Goal: Information Seeking & Learning: Find specific page/section

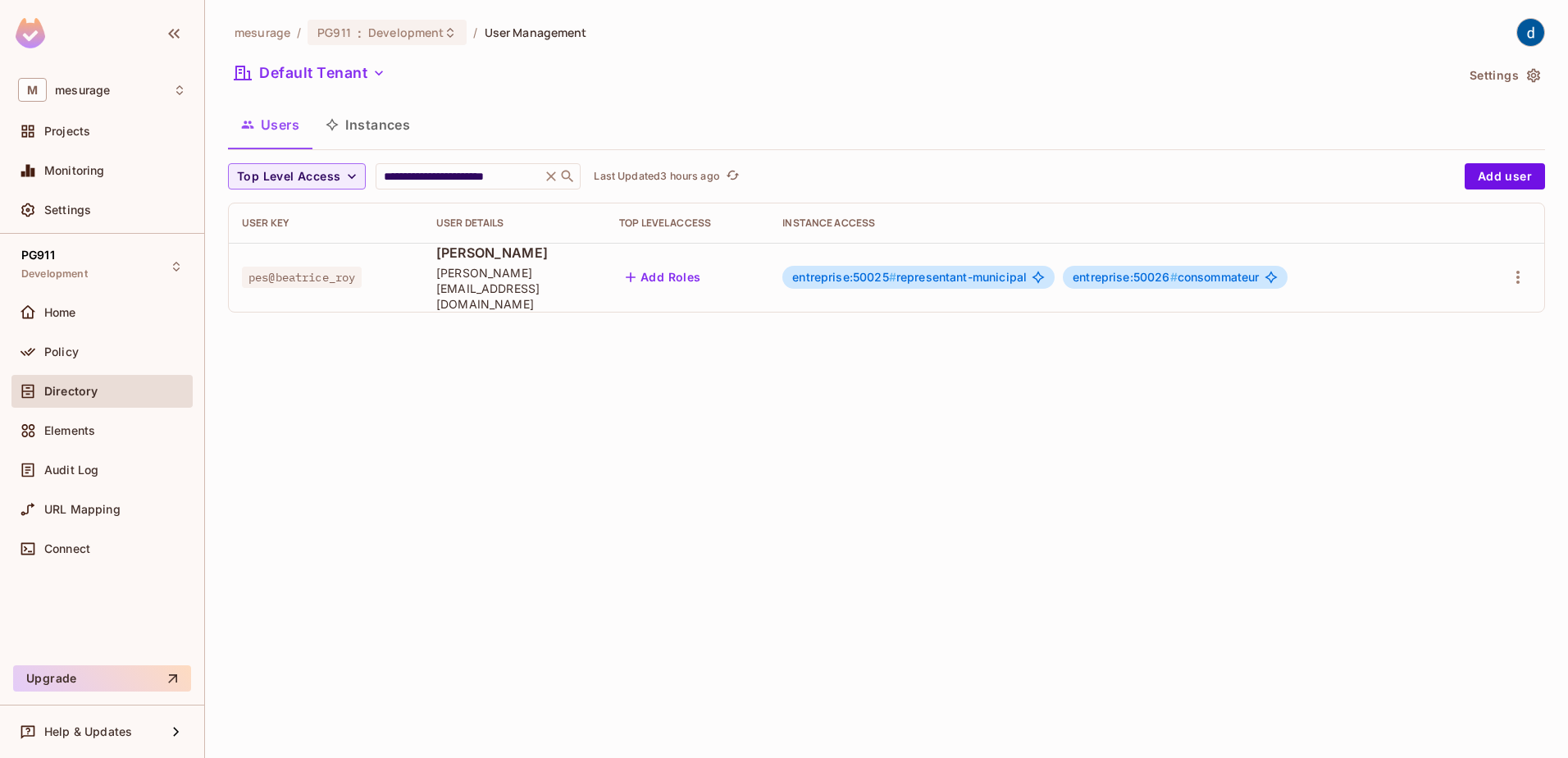
click at [59, 393] on span "Directory" at bounding box center [71, 391] width 53 height 13
click at [557, 175] on icon at bounding box center [552, 176] width 10 height 10
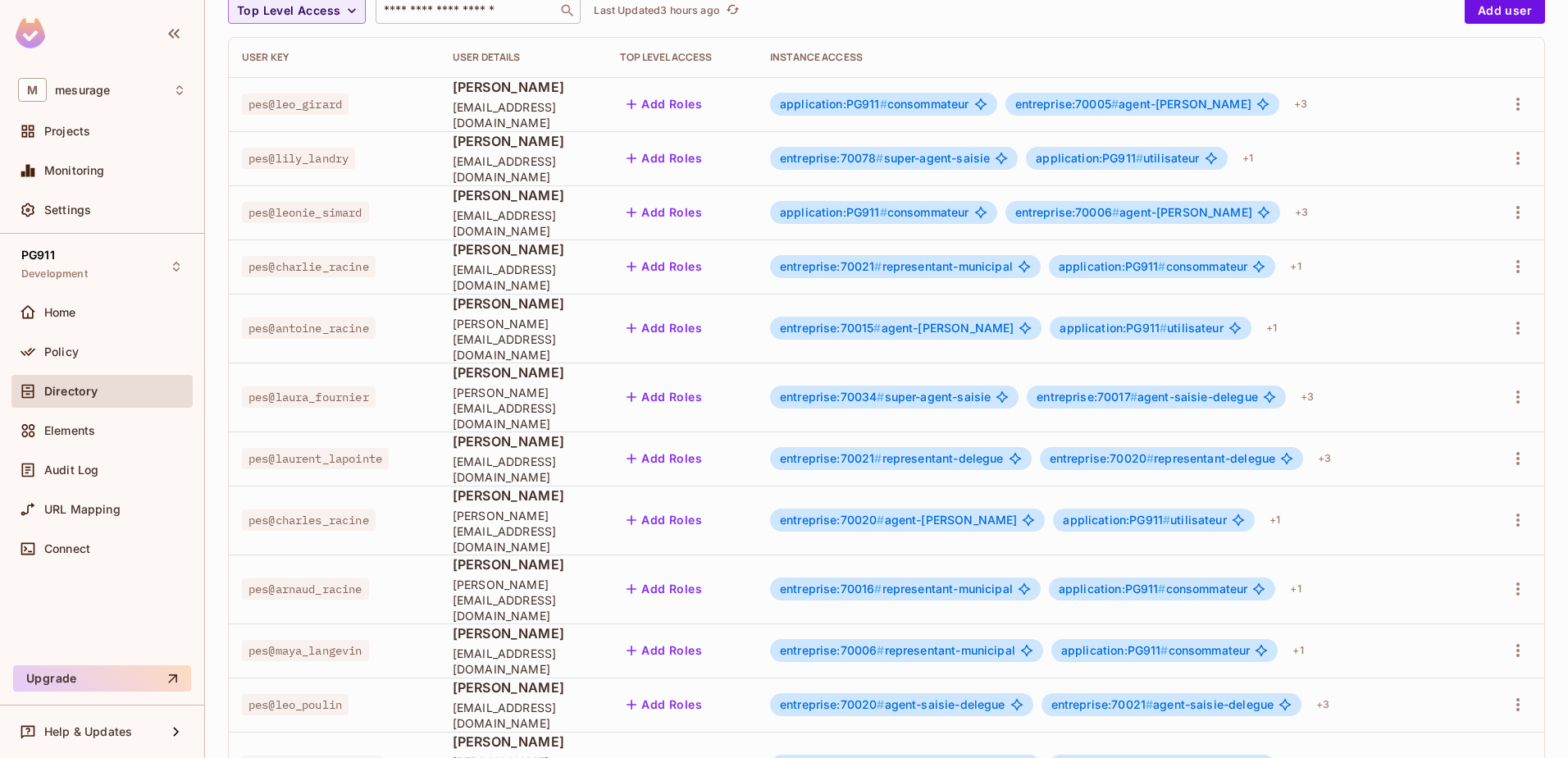
scroll to position [388, 0]
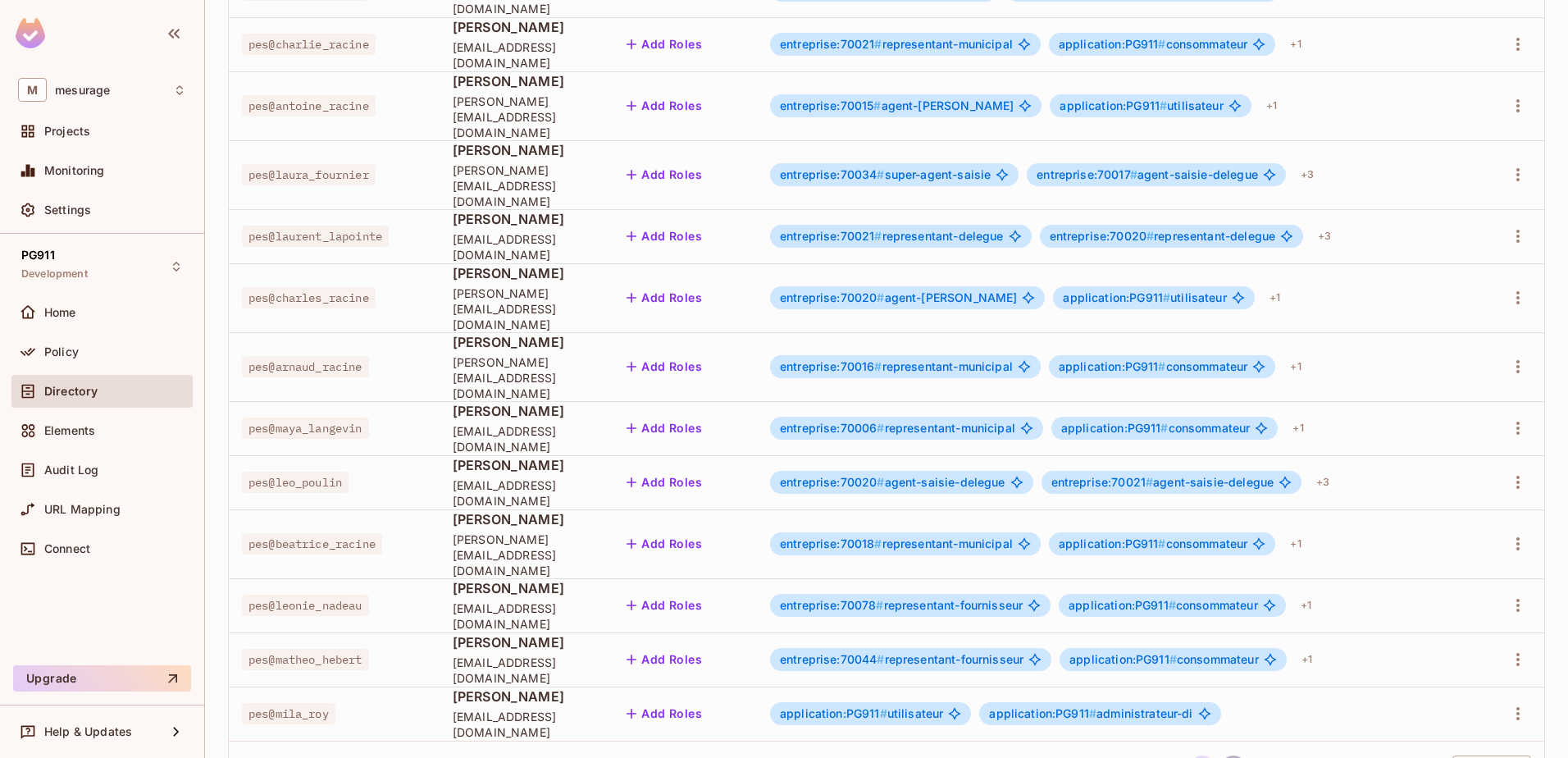
click at [1220, 755] on button "2" at bounding box center [1234, 768] width 27 height 27
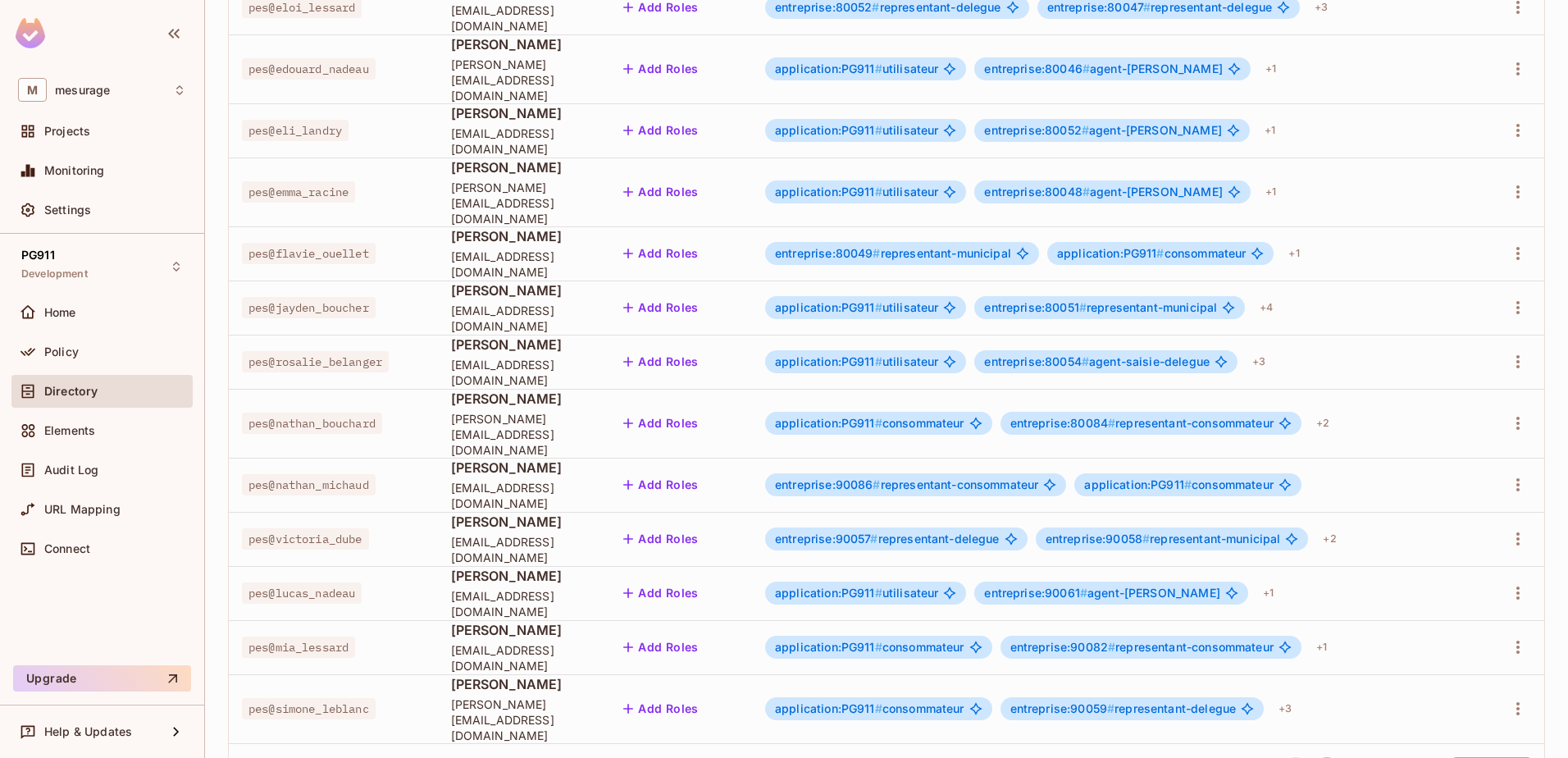
click at [1315, 757] on button "6" at bounding box center [1328, 770] width 27 height 27
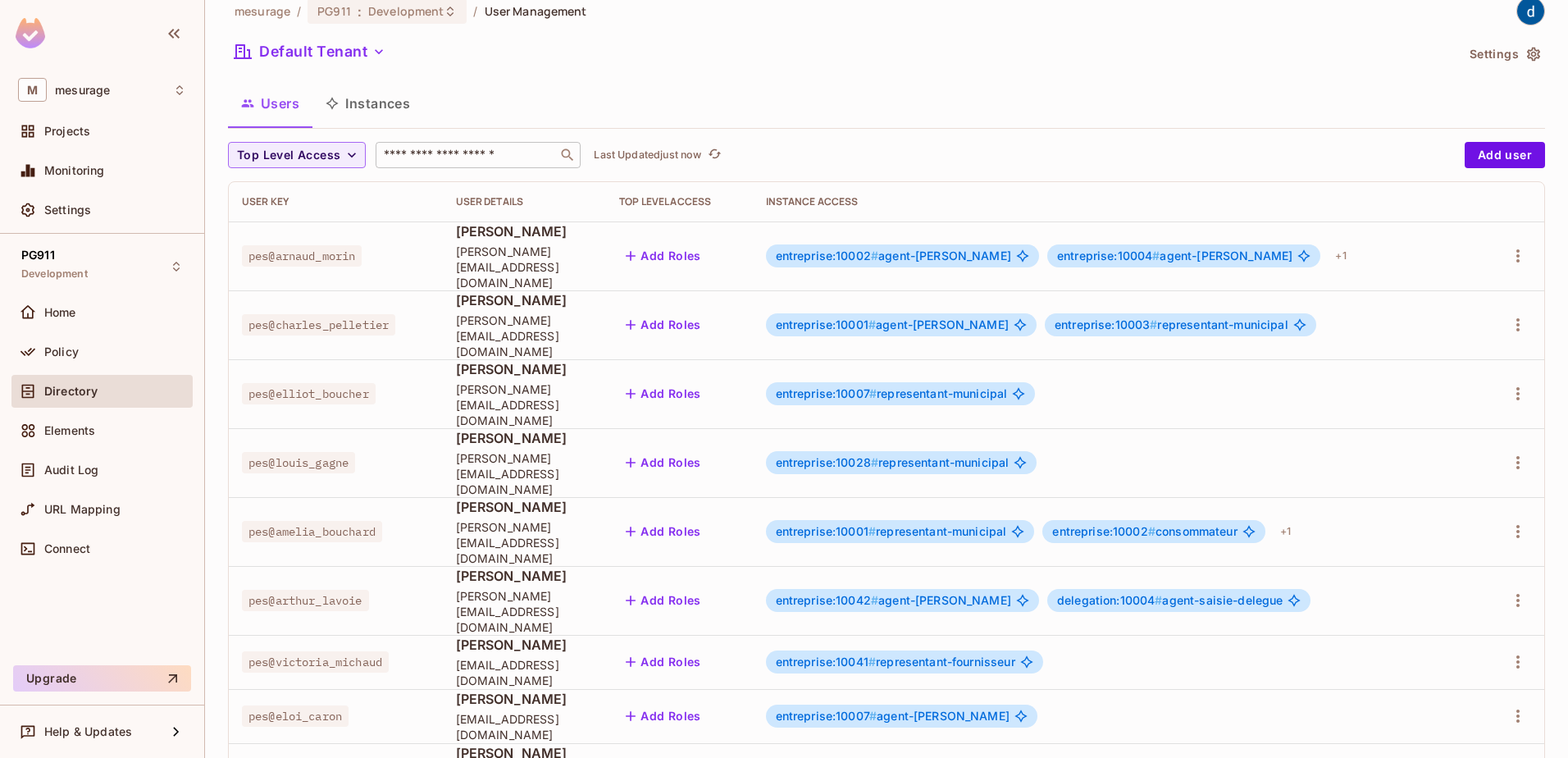
scroll to position [0, 0]
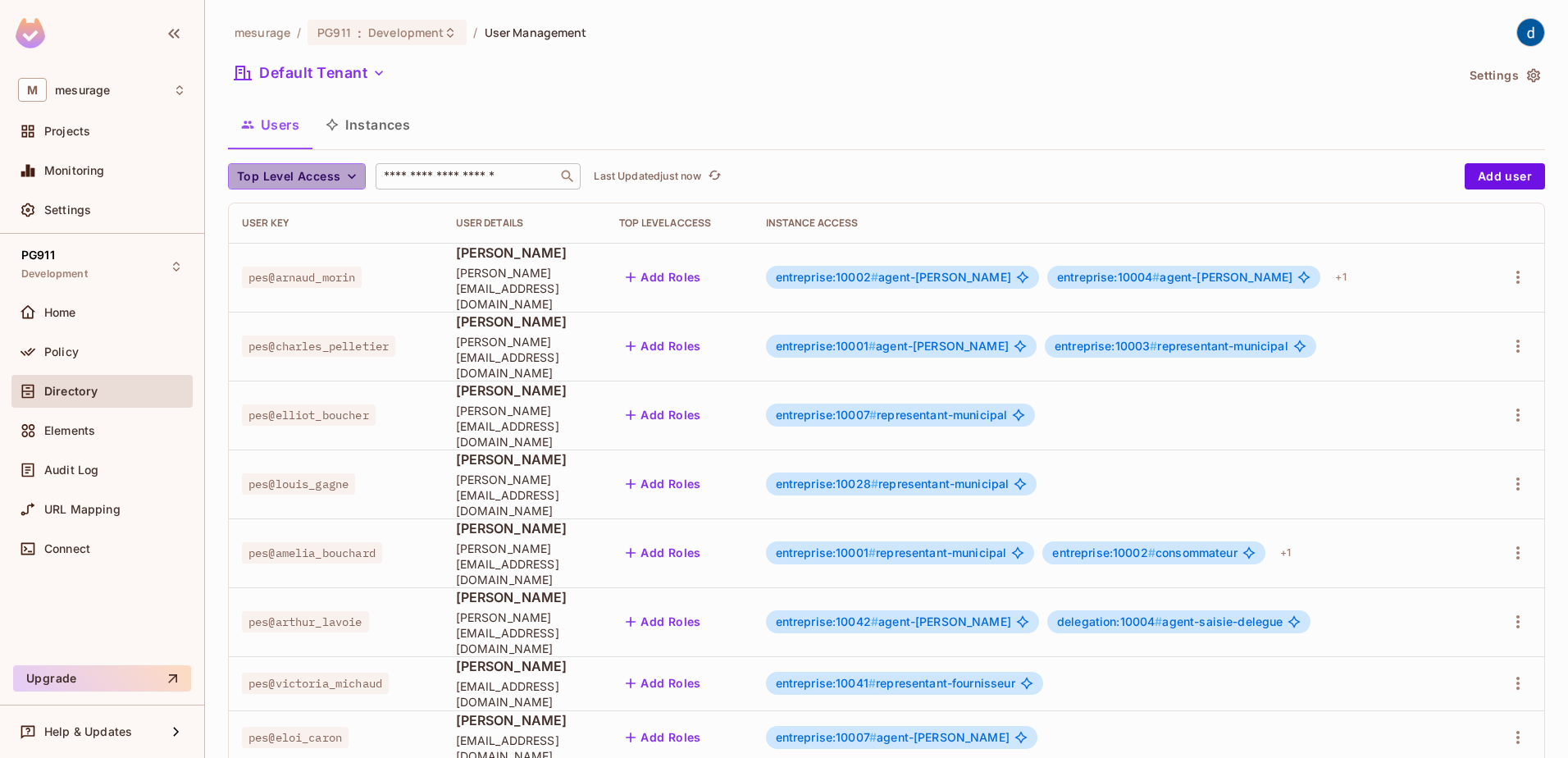
click at [349, 170] on icon "button" at bounding box center [352, 176] width 16 height 16
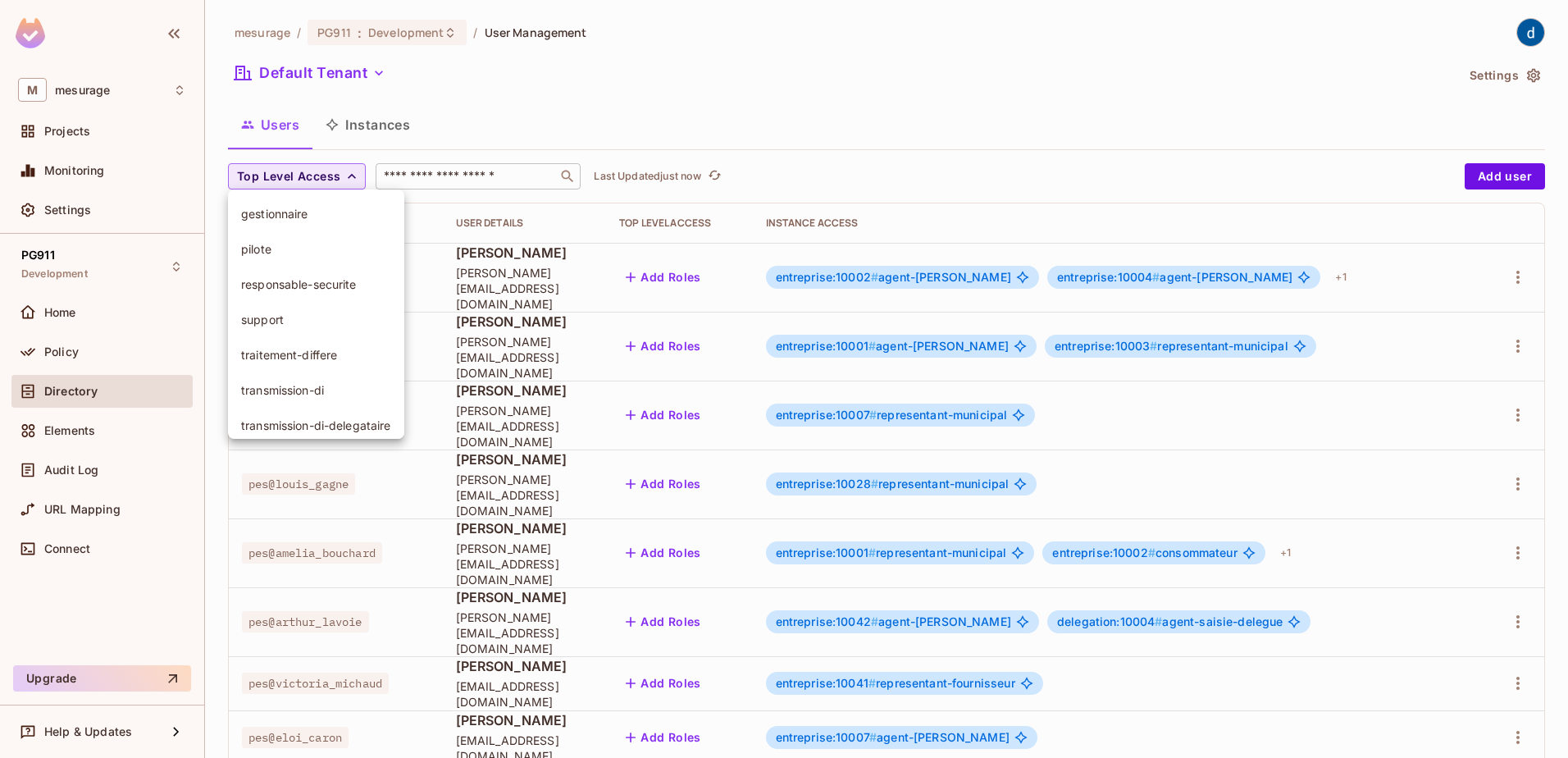
click at [1202, 203] on div at bounding box center [784, 379] width 1568 height 758
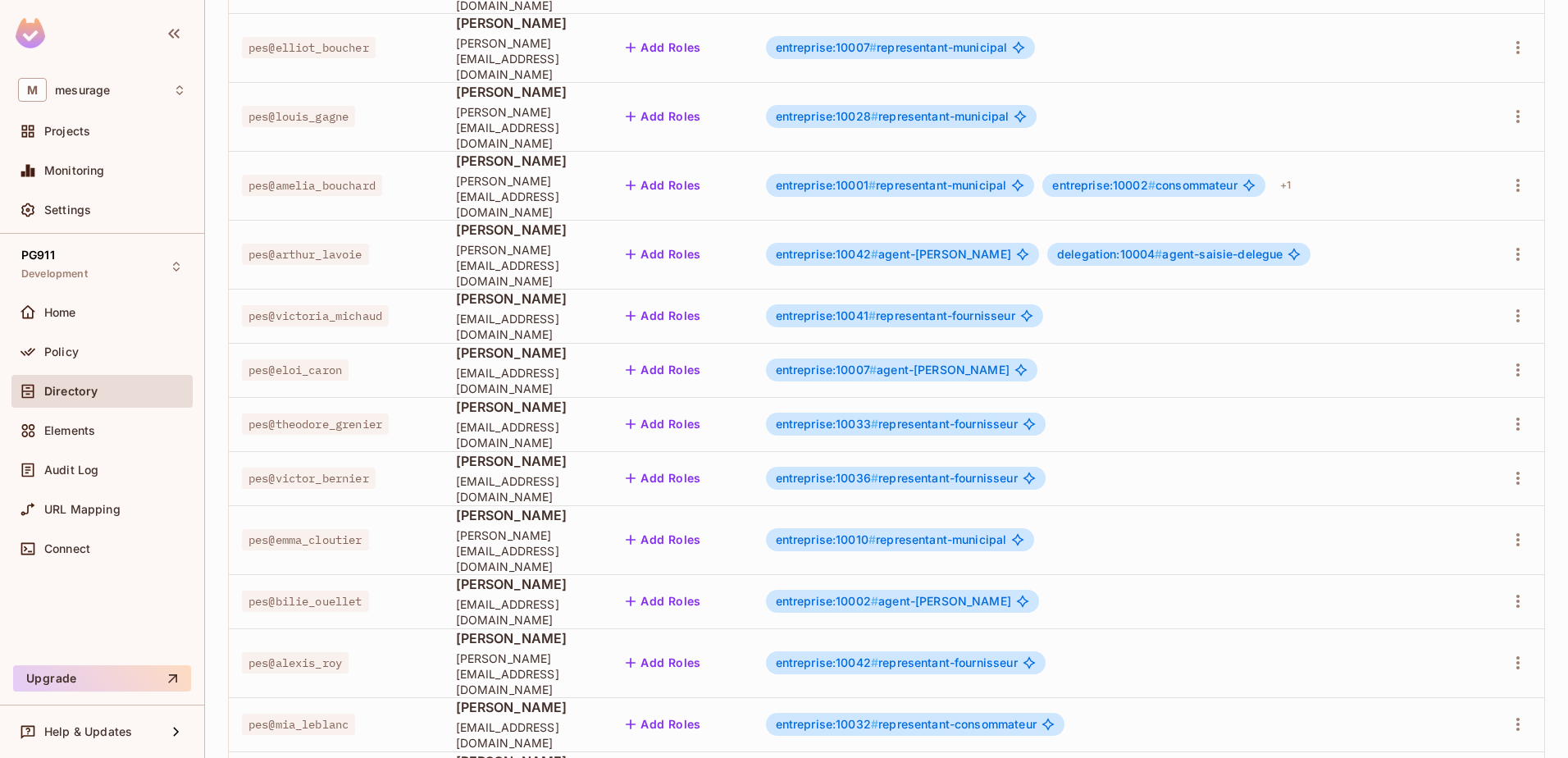
scroll to position [388, 0]
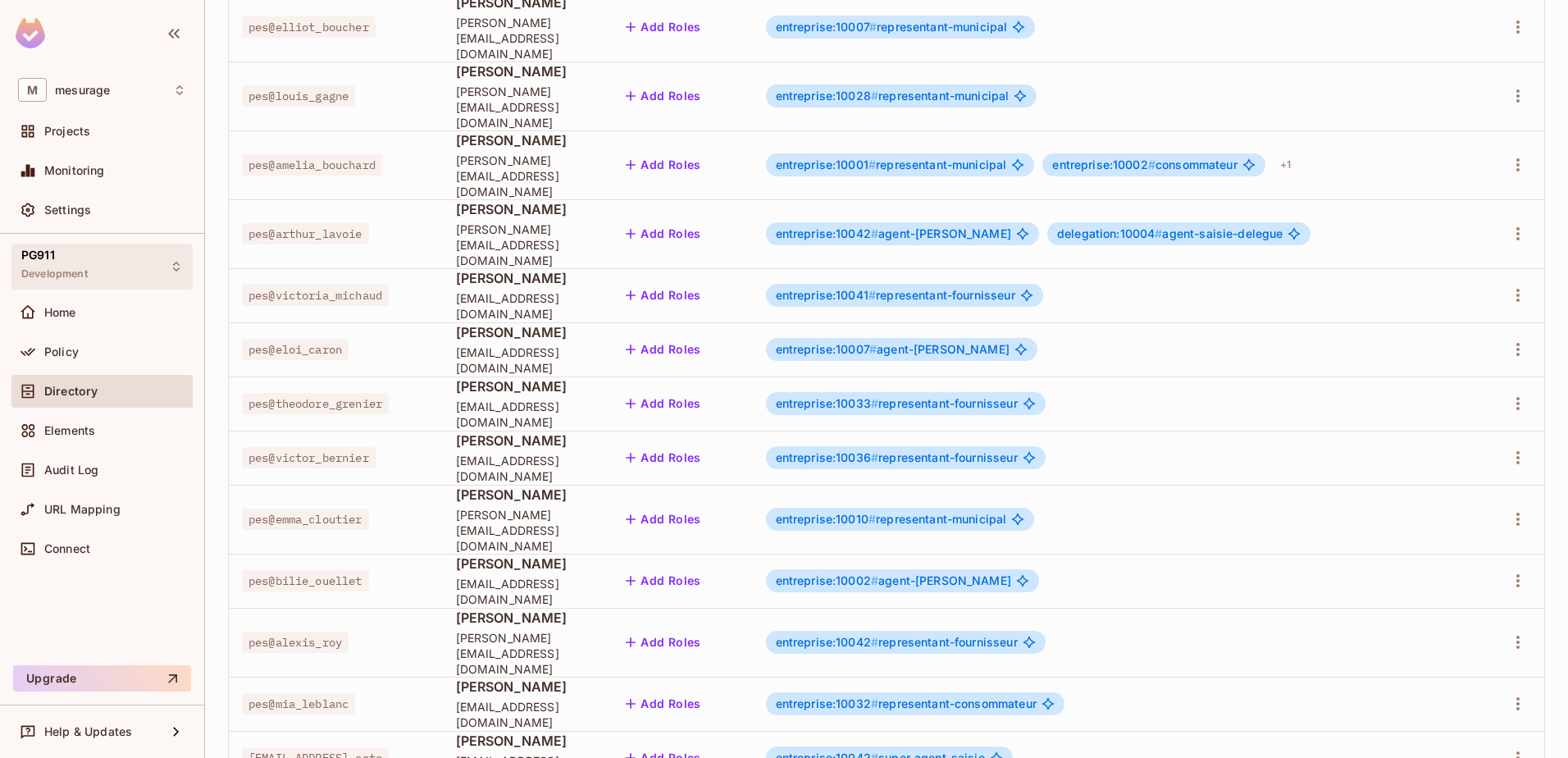
click at [55, 260] on span "PG911" at bounding box center [37, 255] width 33 height 13
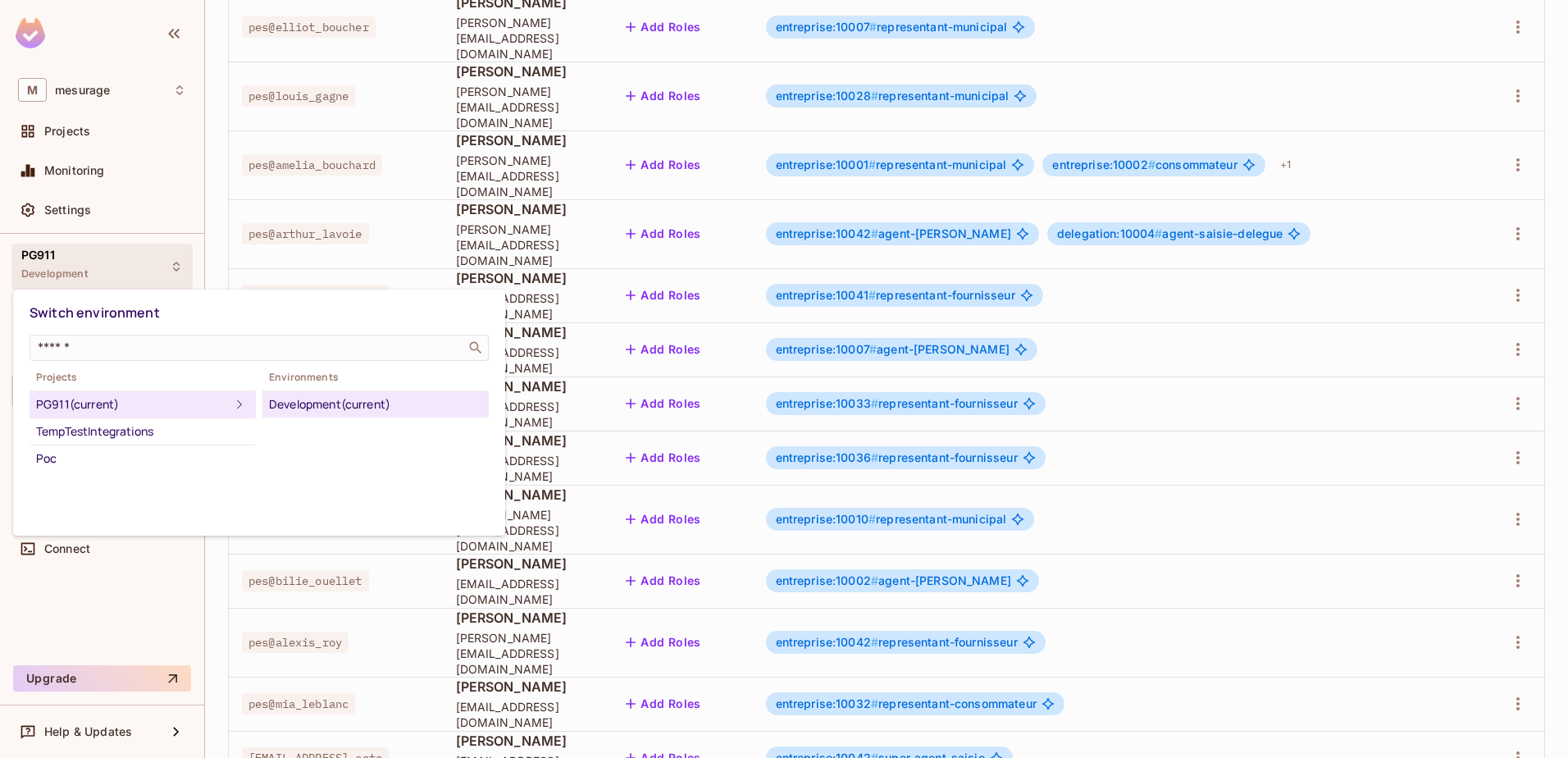
click at [412, 269] on div at bounding box center [784, 379] width 1568 height 758
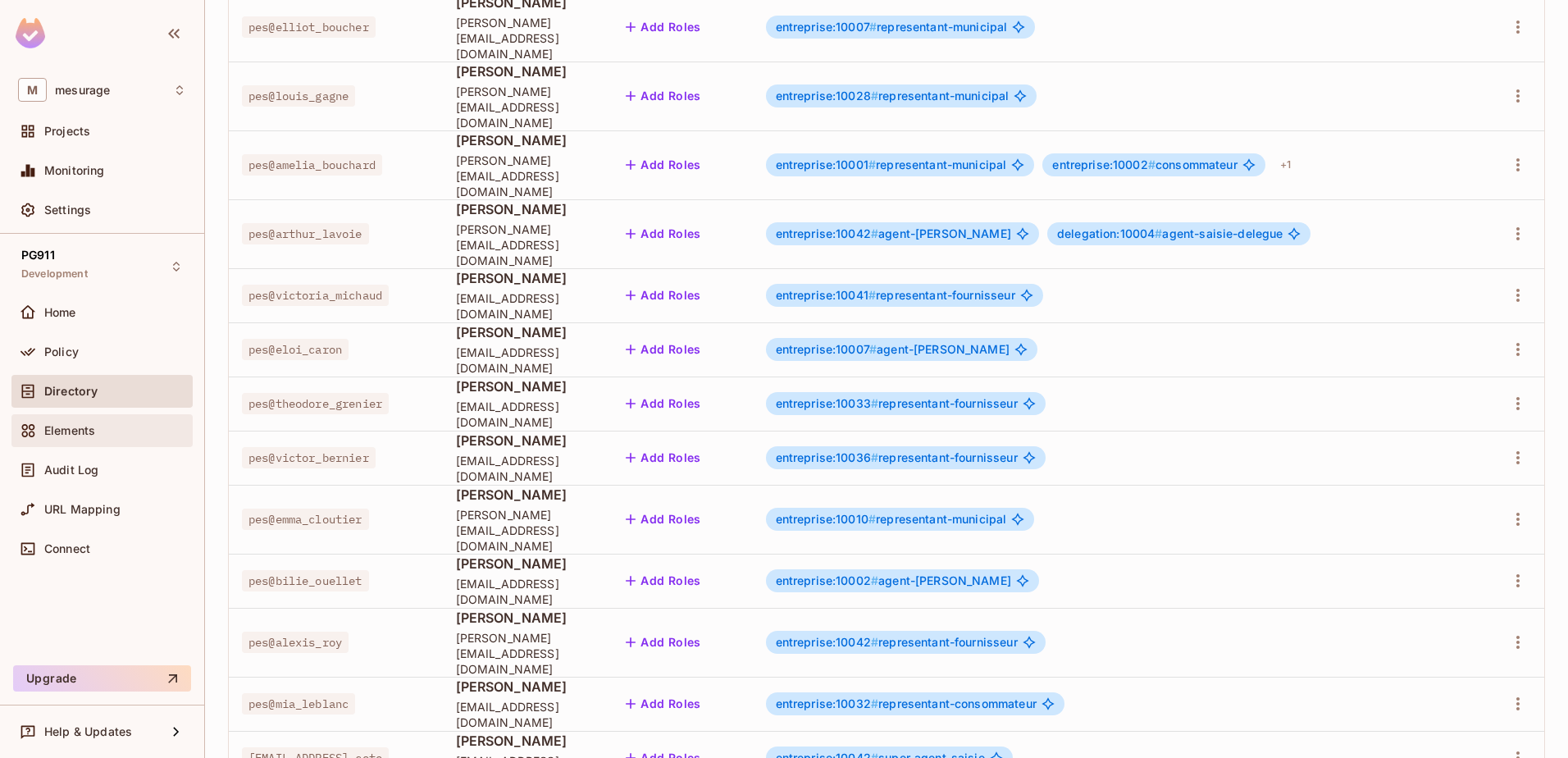
click at [60, 429] on span "Elements" at bounding box center [70, 430] width 50 height 13
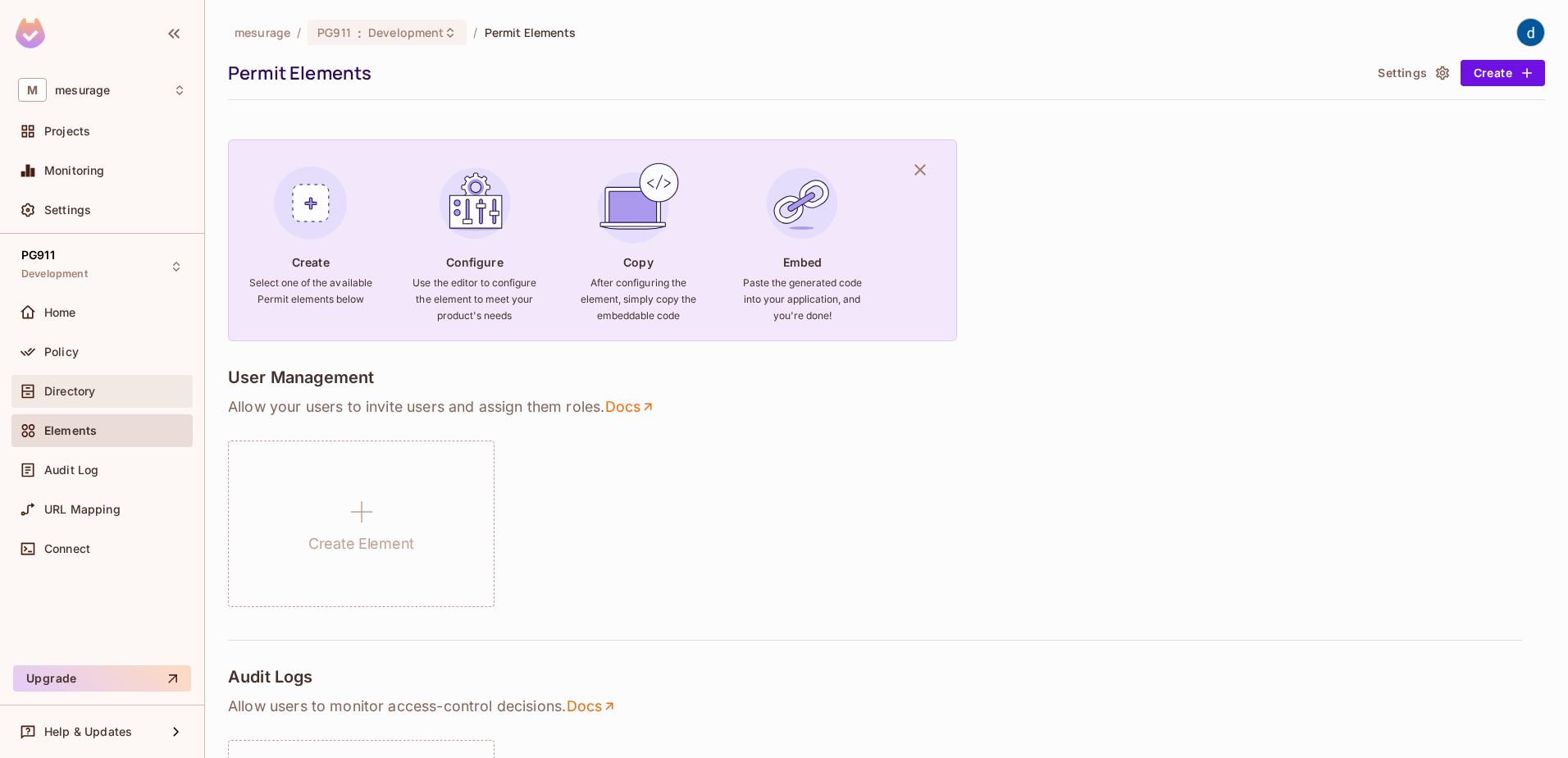
click at [47, 385] on span "Directory" at bounding box center [70, 391] width 50 height 13
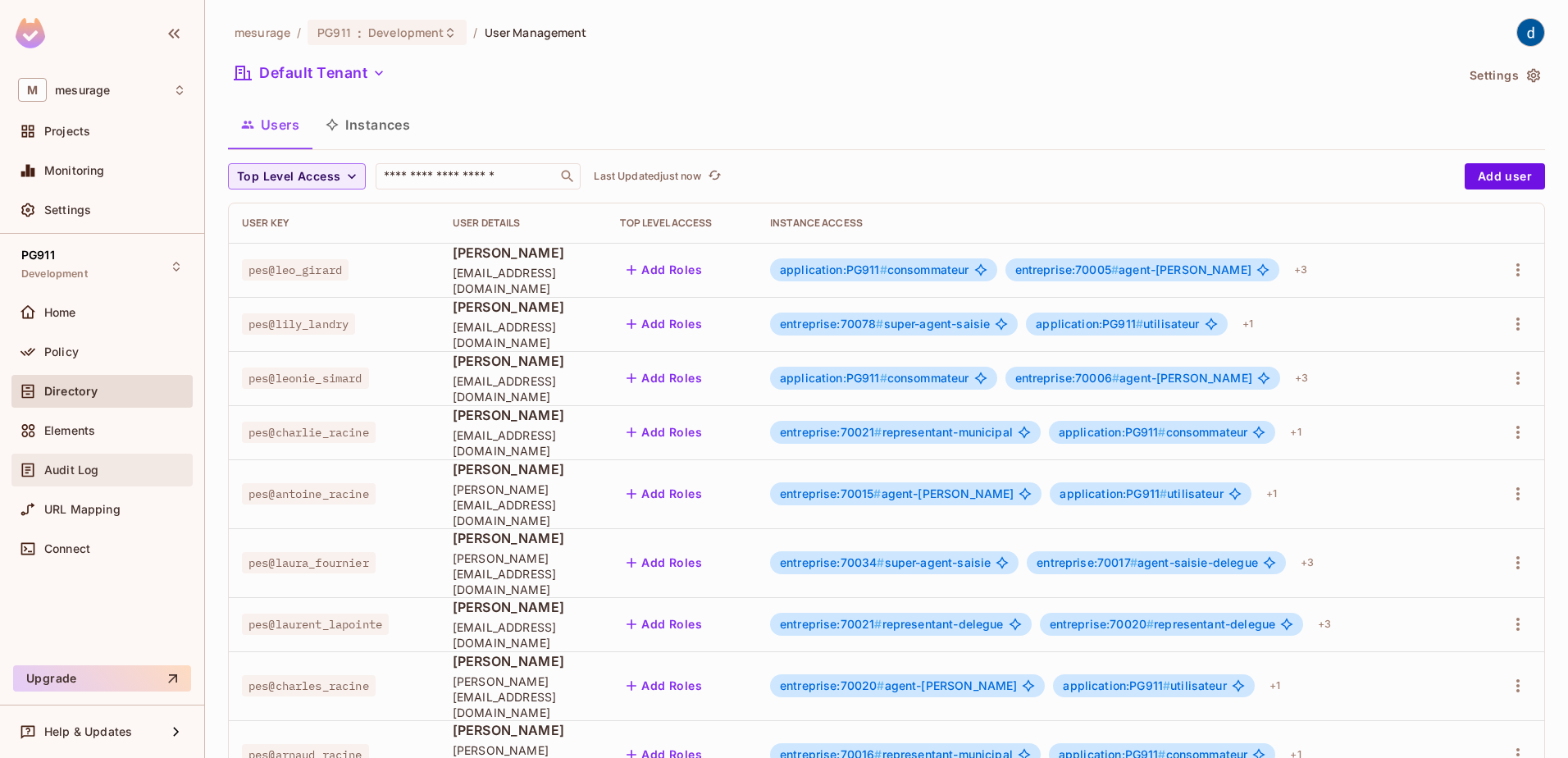
click at [46, 479] on div "Audit Log" at bounding box center [102, 469] width 169 height 20
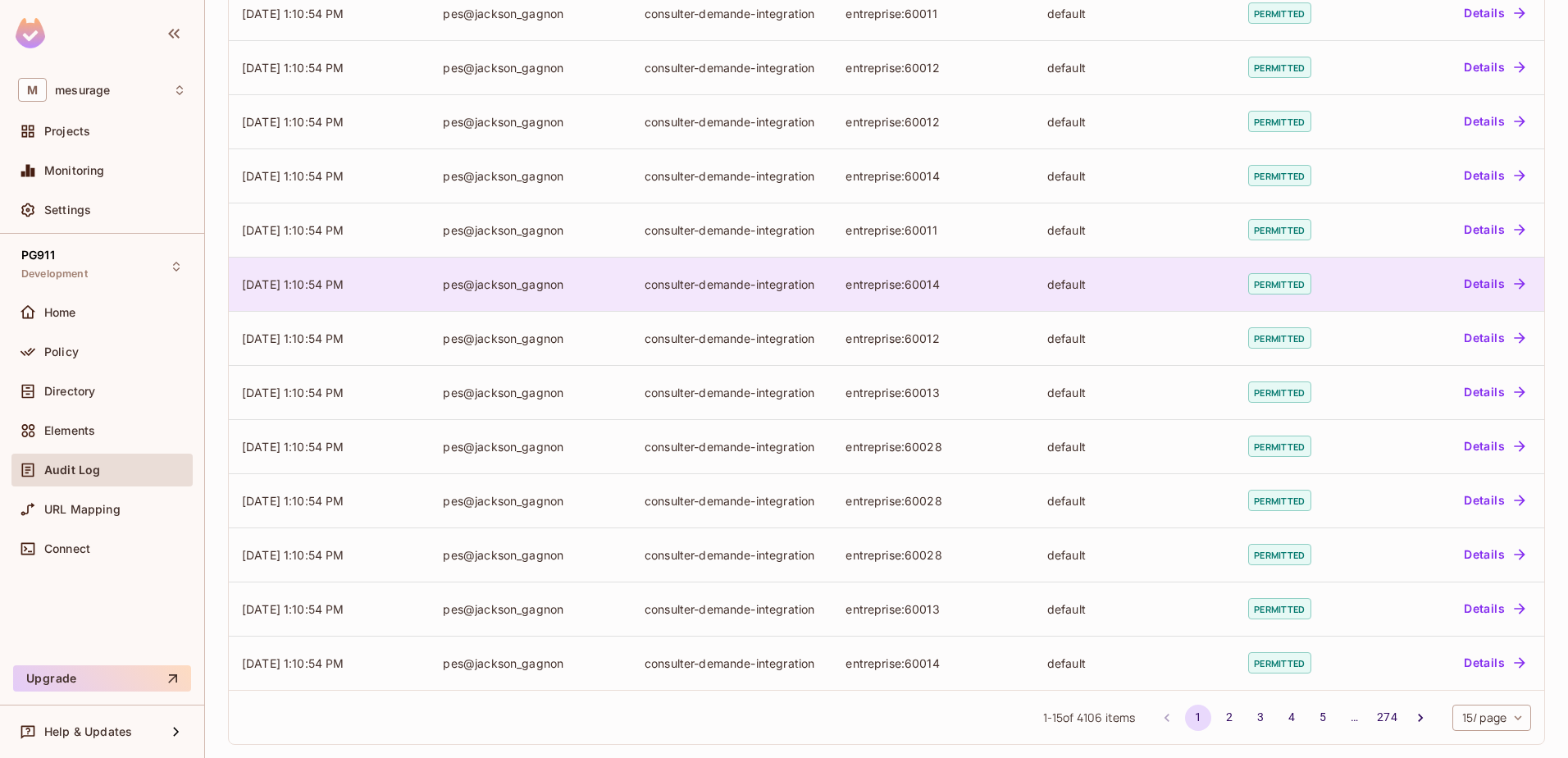
scroll to position [323, 0]
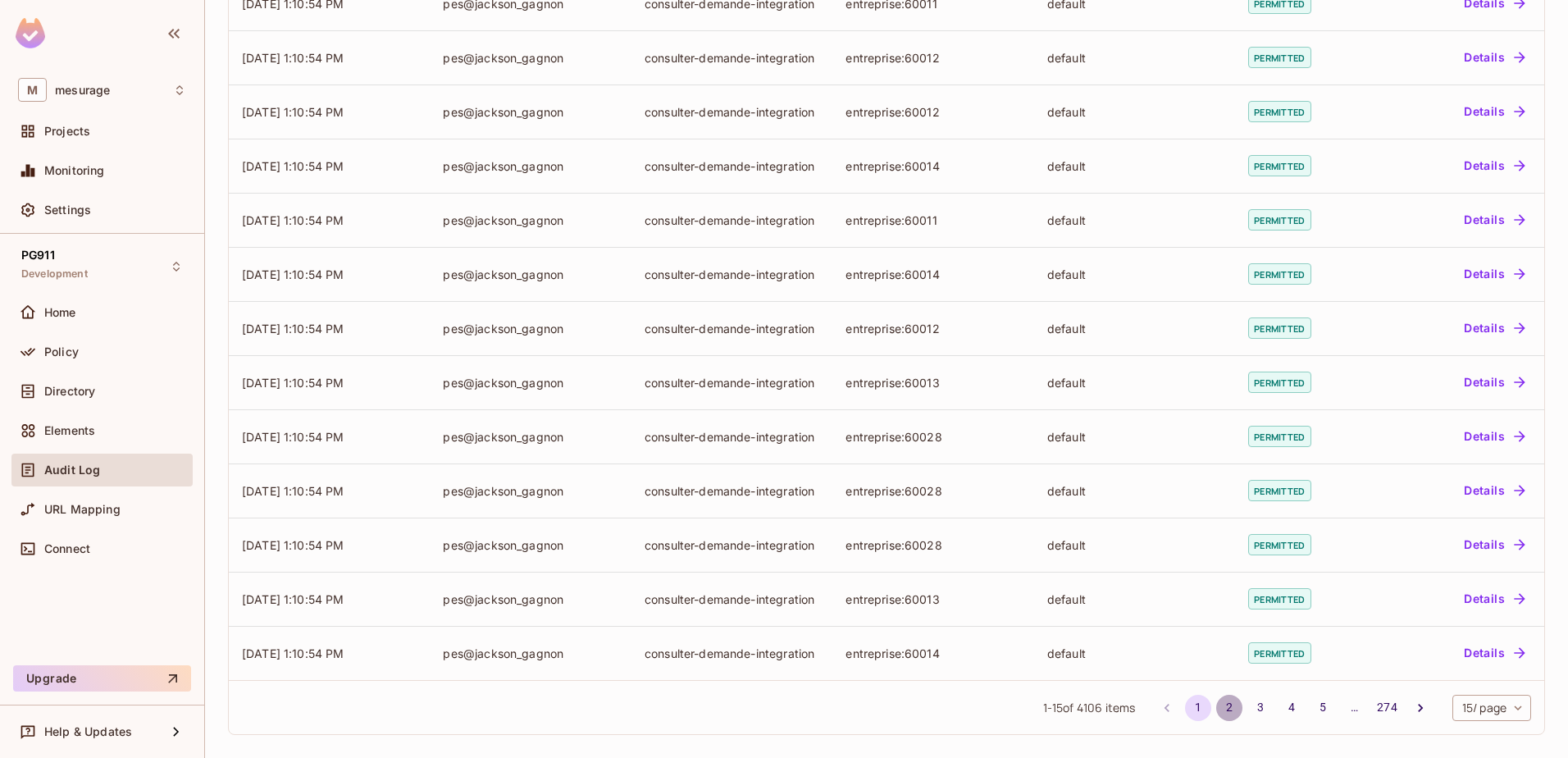
click at [1216, 705] on button "2" at bounding box center [1230, 708] width 27 height 27
click at [1310, 706] on button "5" at bounding box center [1323, 708] width 27 height 27
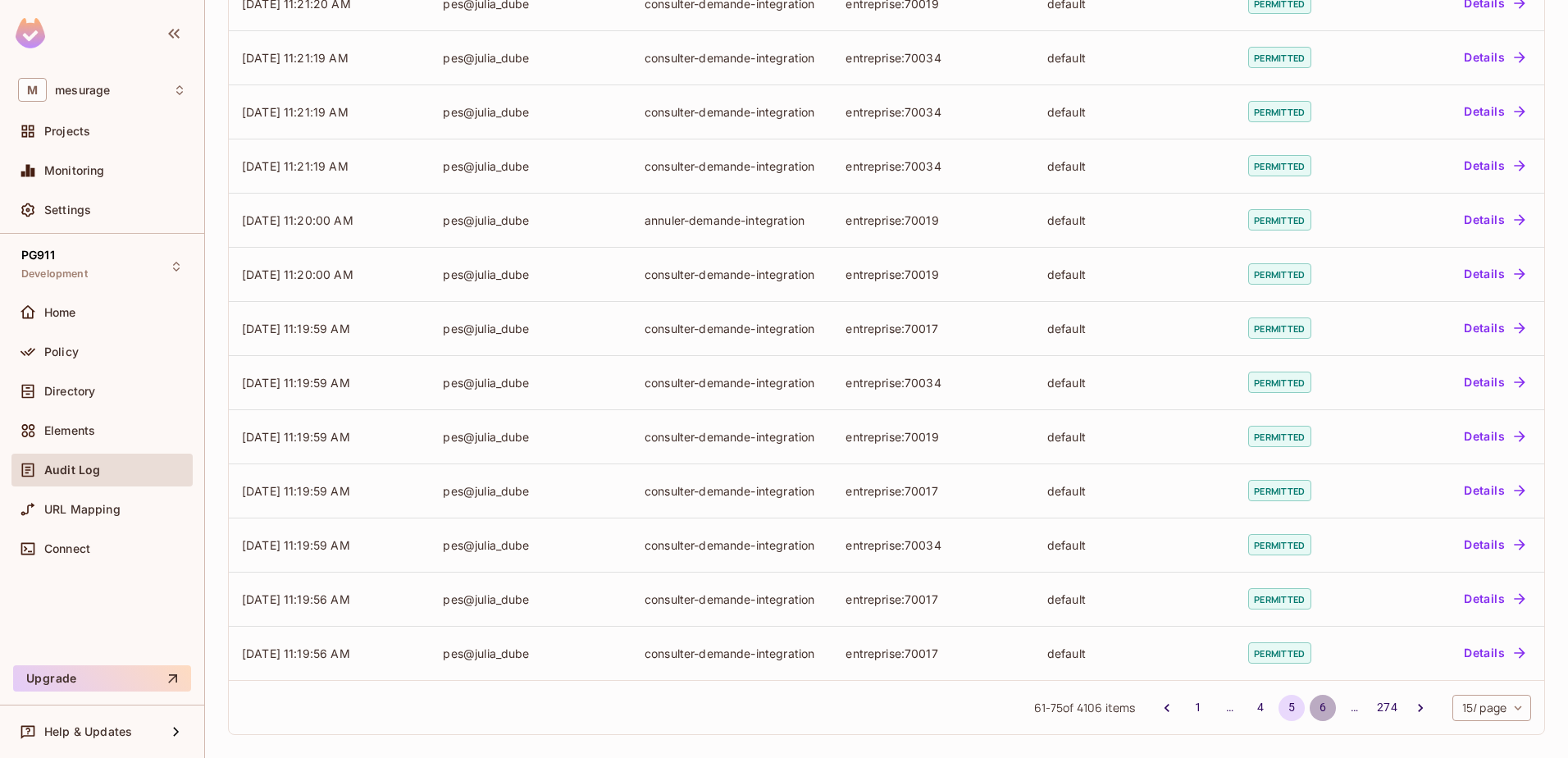
click at [1310, 708] on button "6" at bounding box center [1323, 708] width 27 height 27
click at [1310, 708] on button "7" at bounding box center [1323, 708] width 27 height 27
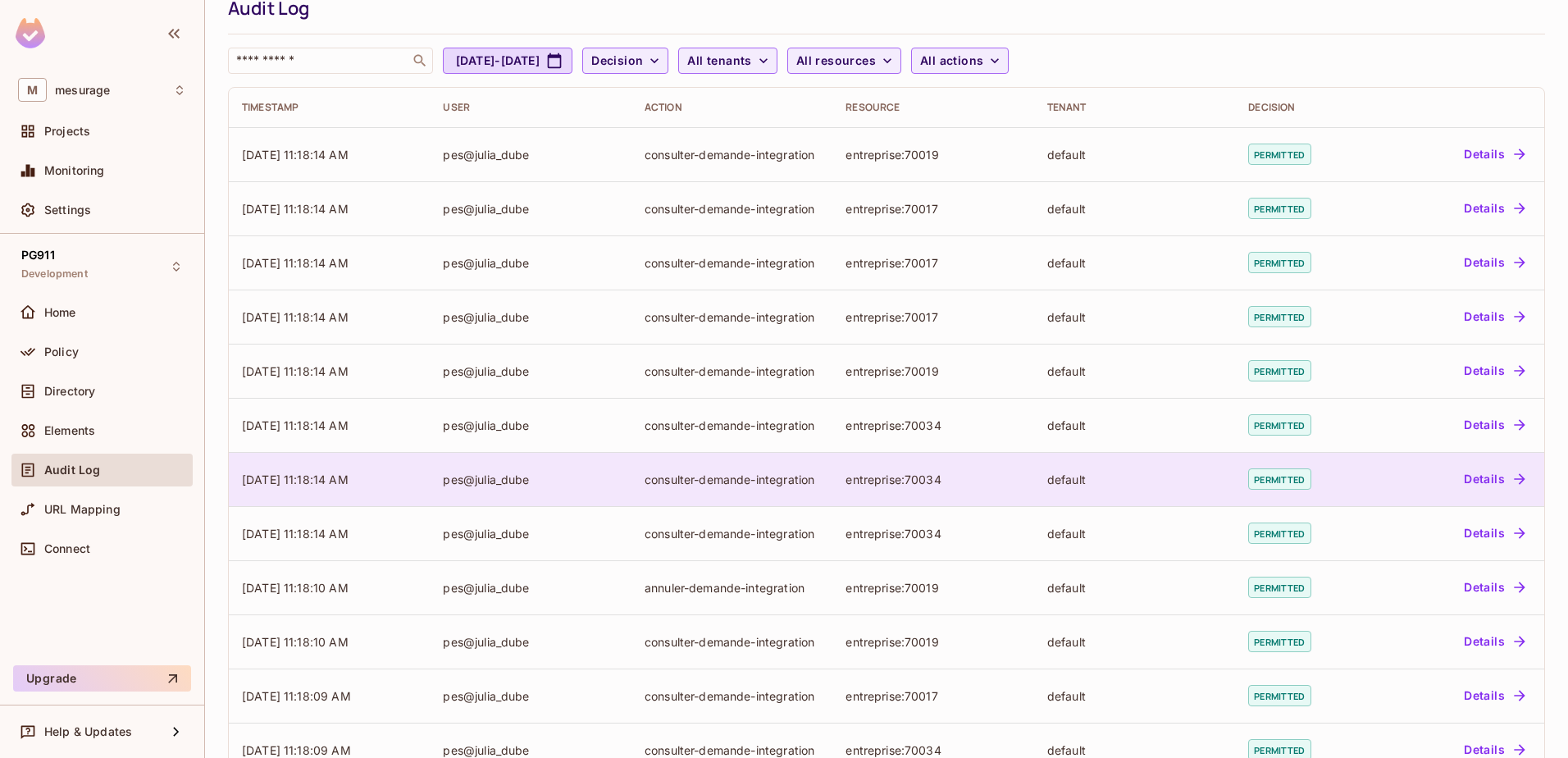
scroll to position [0, 0]
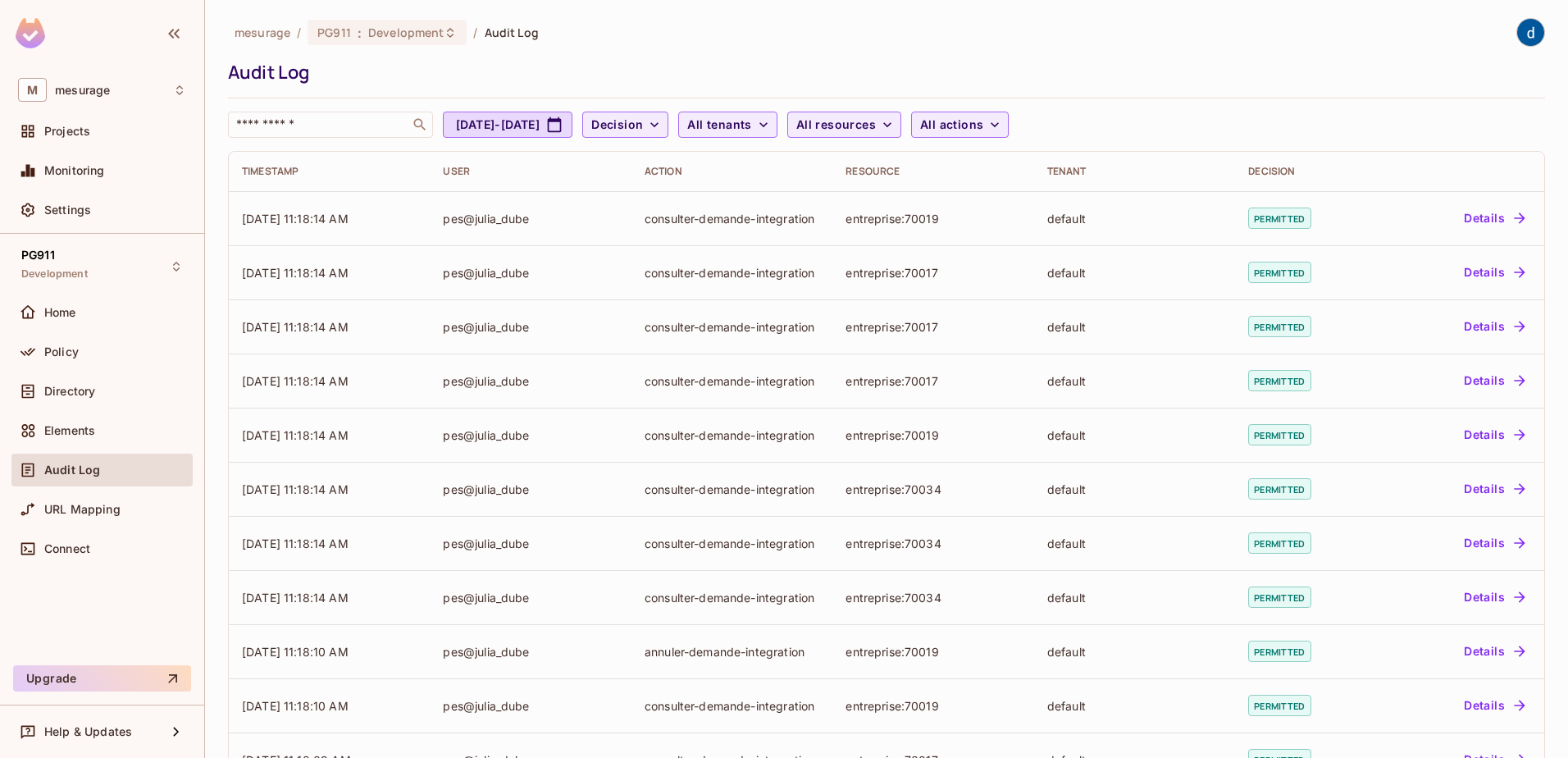
click at [658, 174] on div "Action" at bounding box center [732, 171] width 174 height 13
click at [772, 121] on icon "button" at bounding box center [763, 124] width 16 height 16
click at [1055, 127] on div at bounding box center [784, 379] width 1568 height 758
click at [1003, 127] on icon "button" at bounding box center [995, 124] width 16 height 16
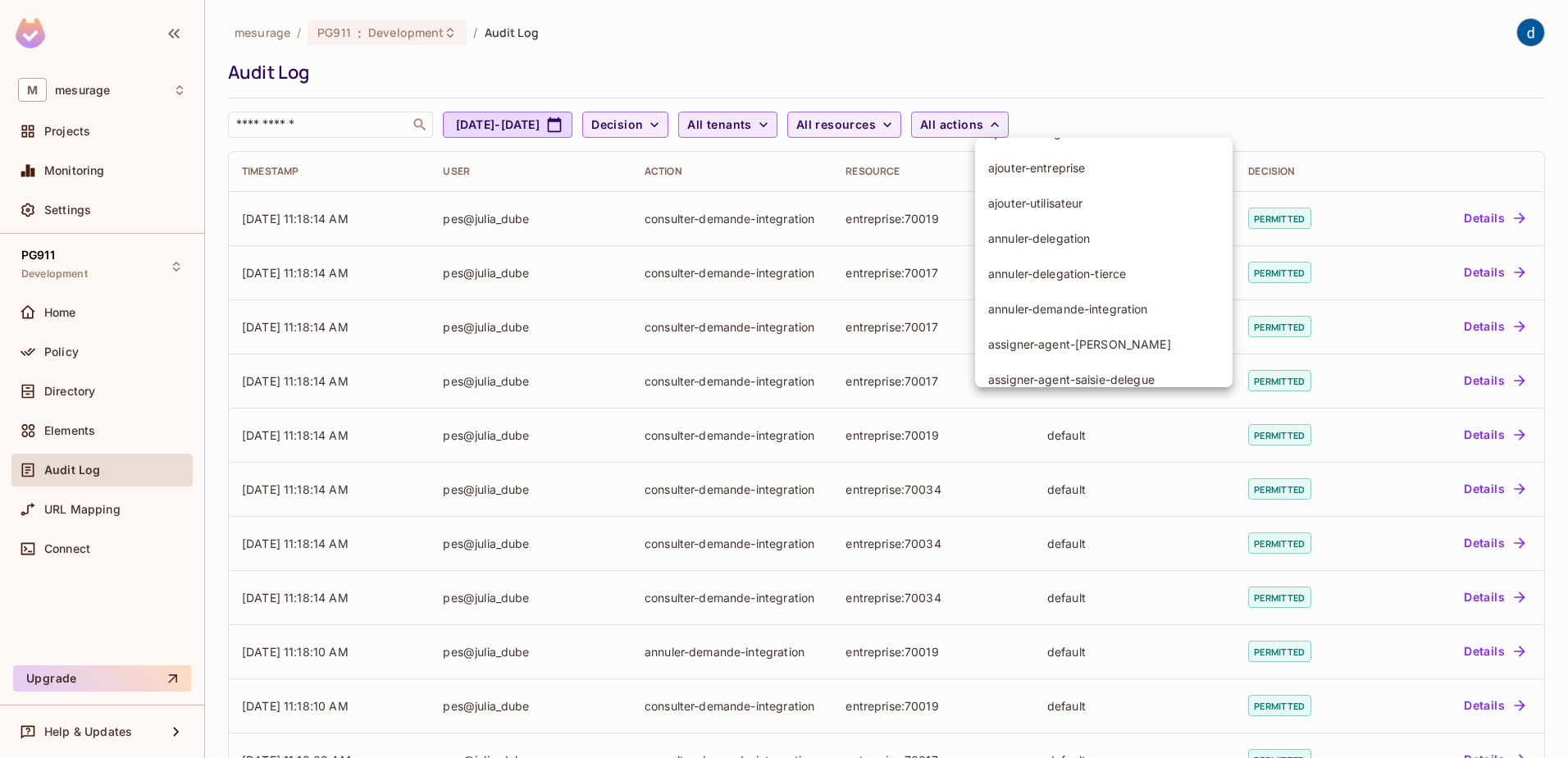
scroll to position [82, 0]
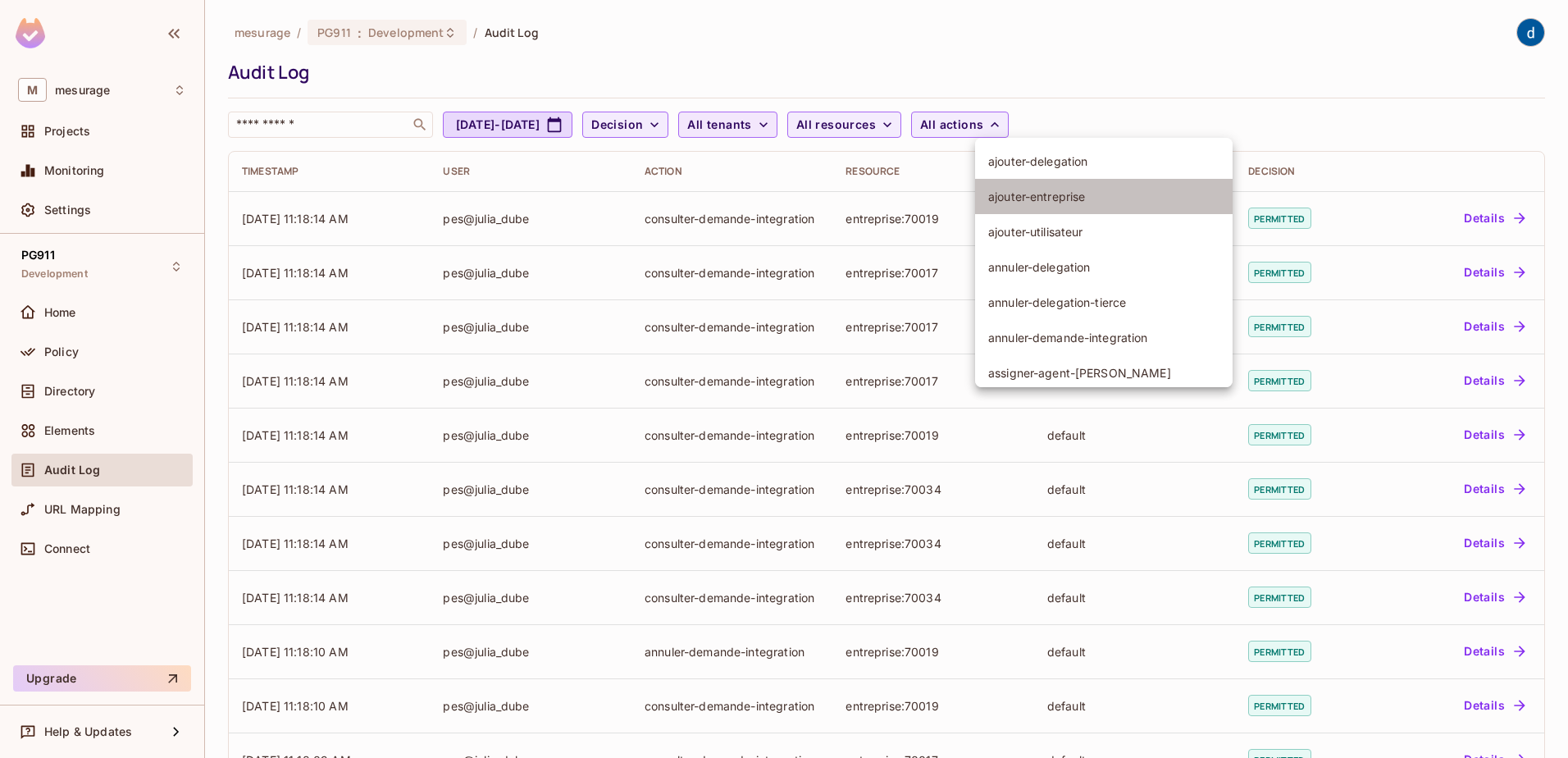
click at [1016, 196] on span "ajouter-entreprise" at bounding box center [1104, 196] width 231 height 15
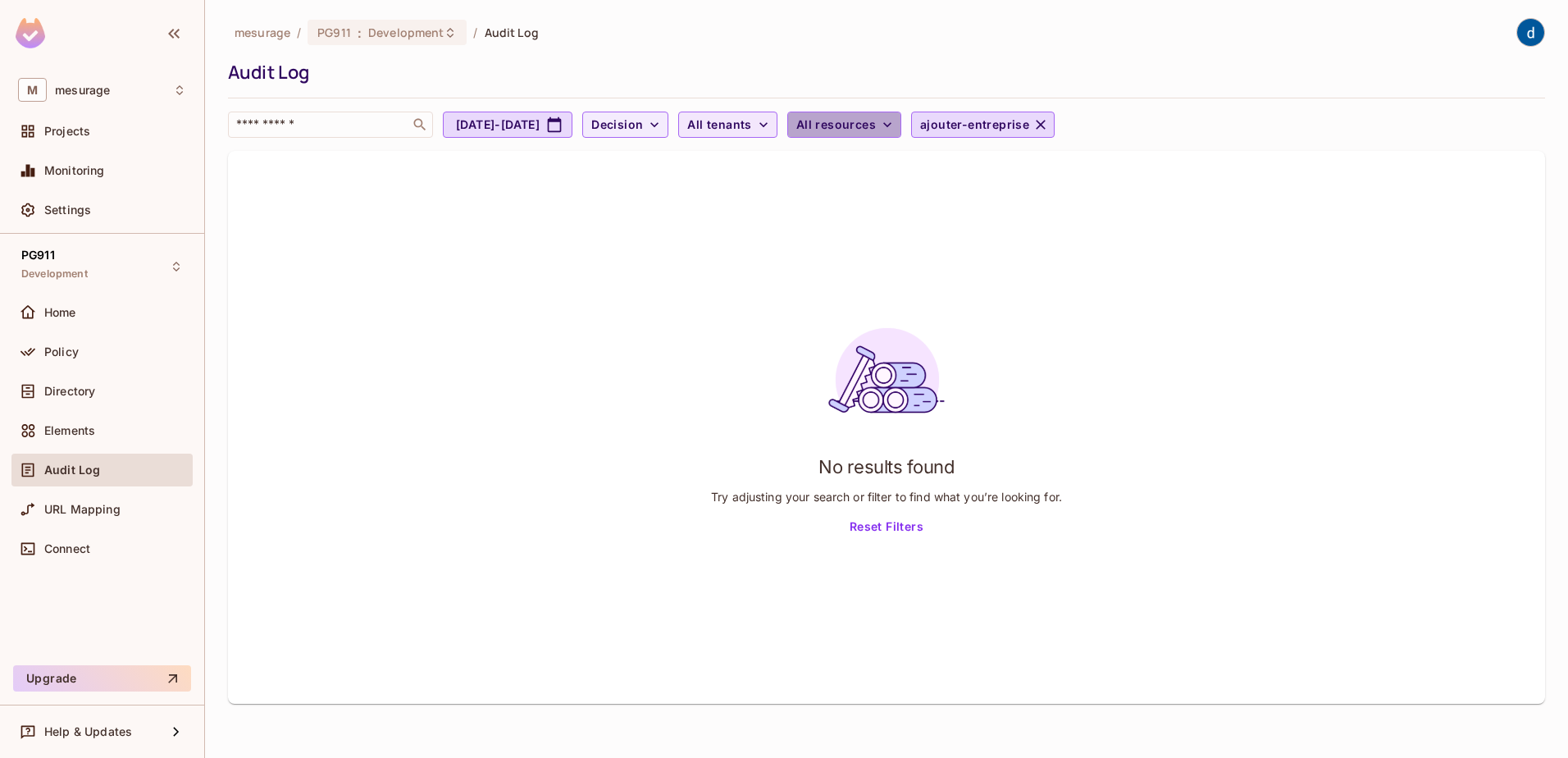
click at [895, 128] on icon "button" at bounding box center [887, 124] width 16 height 16
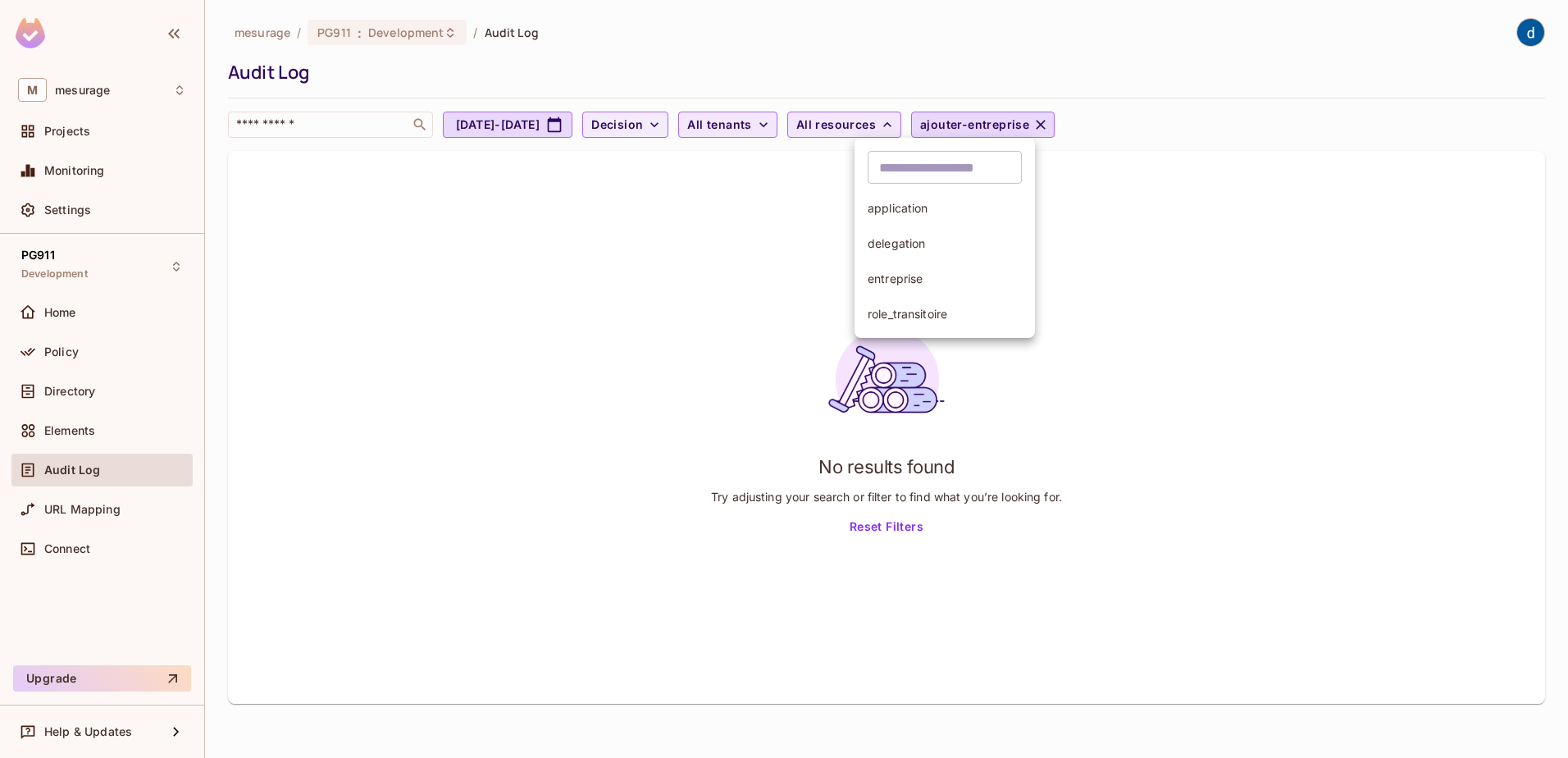
click at [830, 124] on div at bounding box center [784, 379] width 1568 height 758
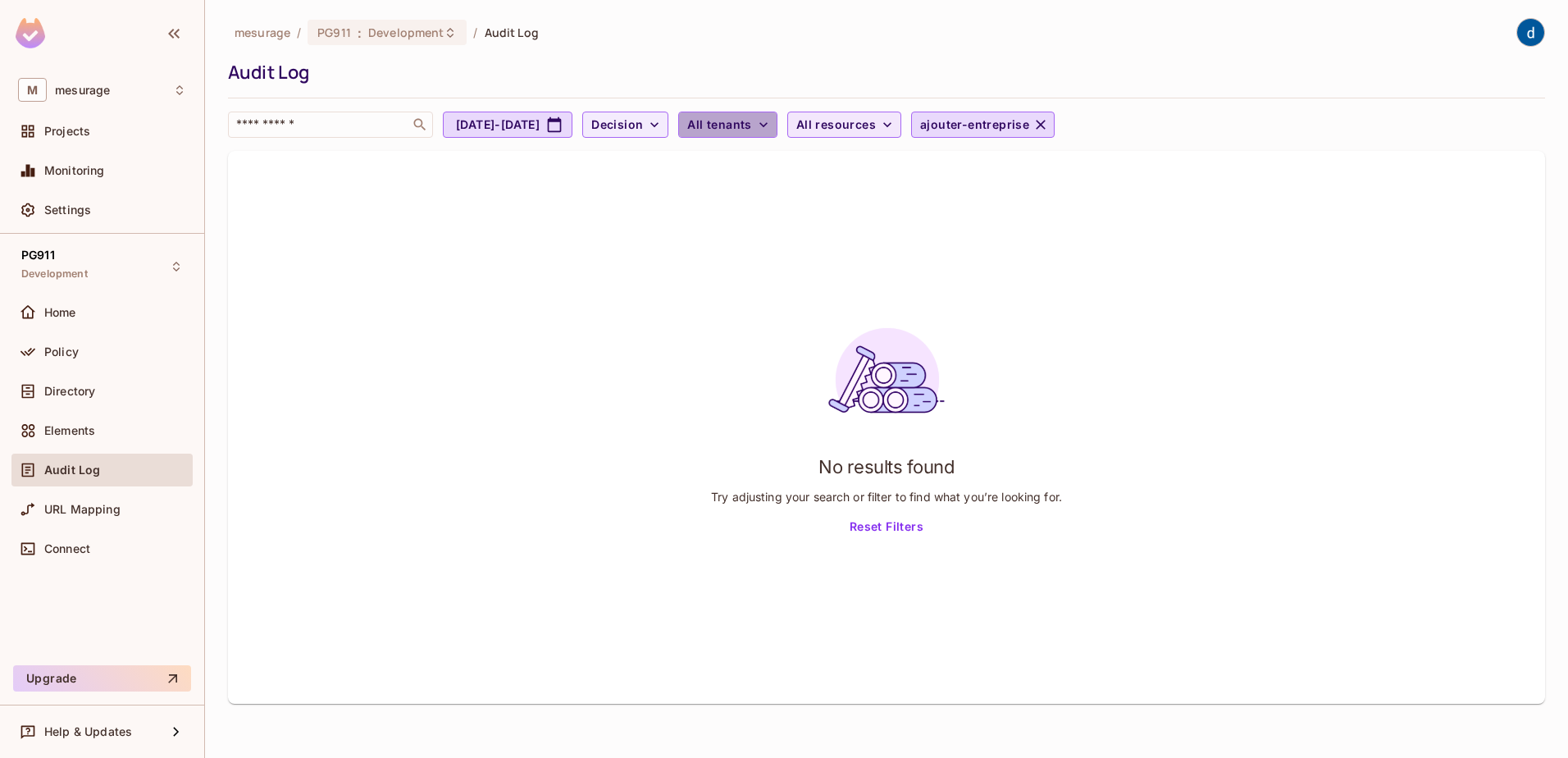
click at [772, 124] on icon "button" at bounding box center [763, 124] width 16 height 16
click at [958, 121] on div at bounding box center [784, 379] width 1568 height 758
click at [895, 124] on icon "button" at bounding box center [887, 124] width 16 height 16
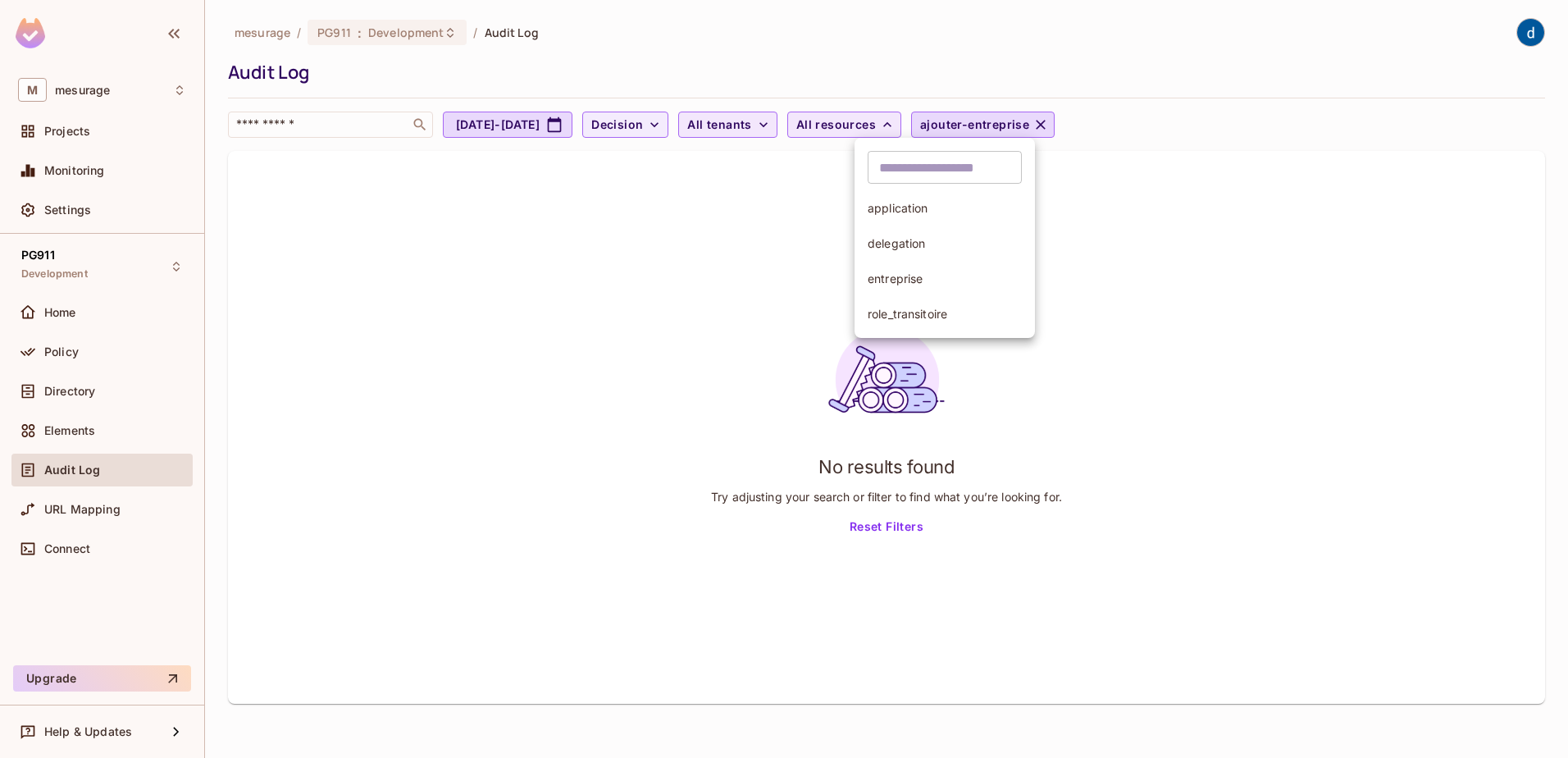
click at [1101, 125] on div at bounding box center [784, 379] width 1568 height 758
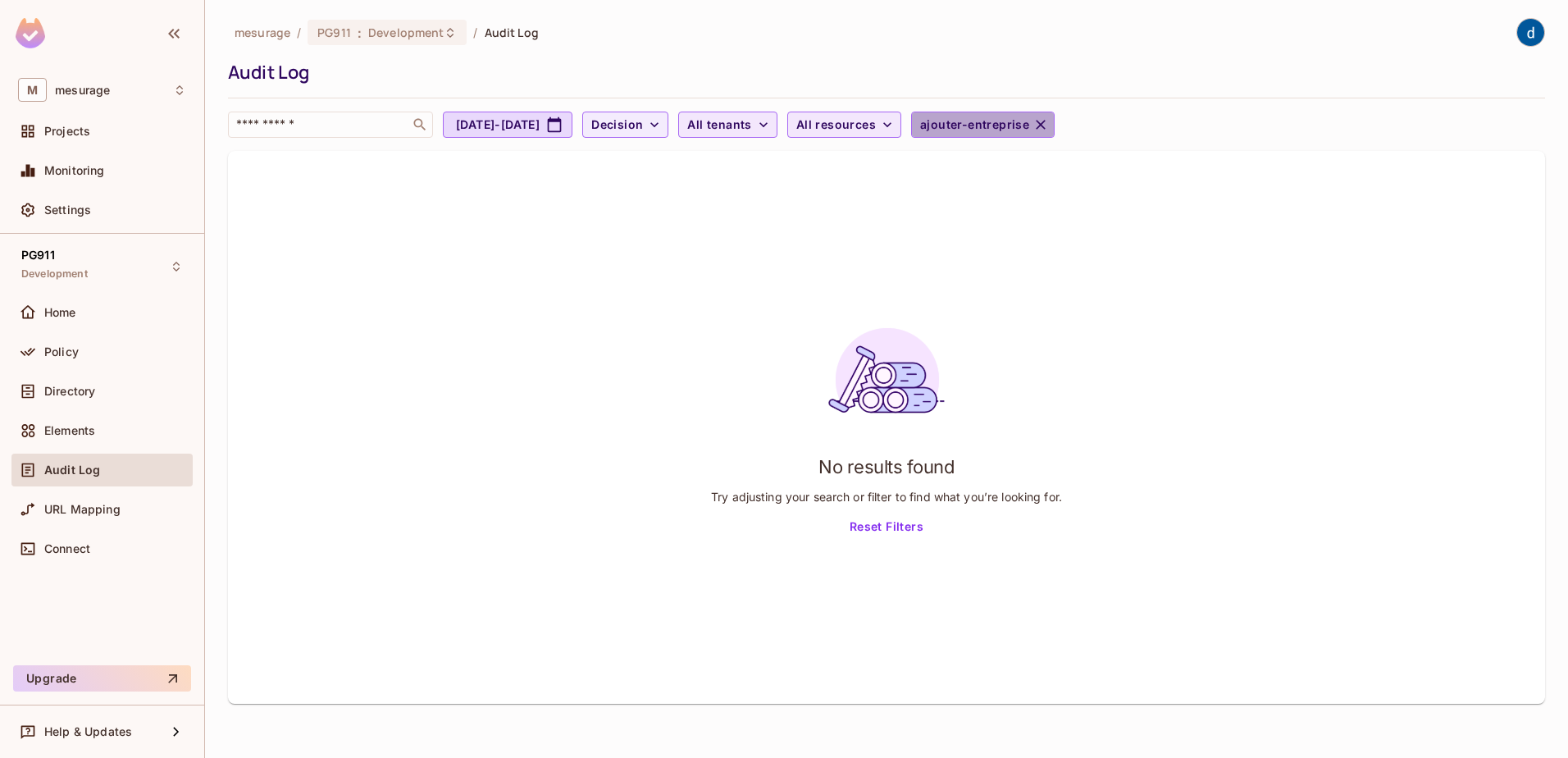
click at [1049, 125] on icon "button" at bounding box center [1040, 124] width 16 height 16
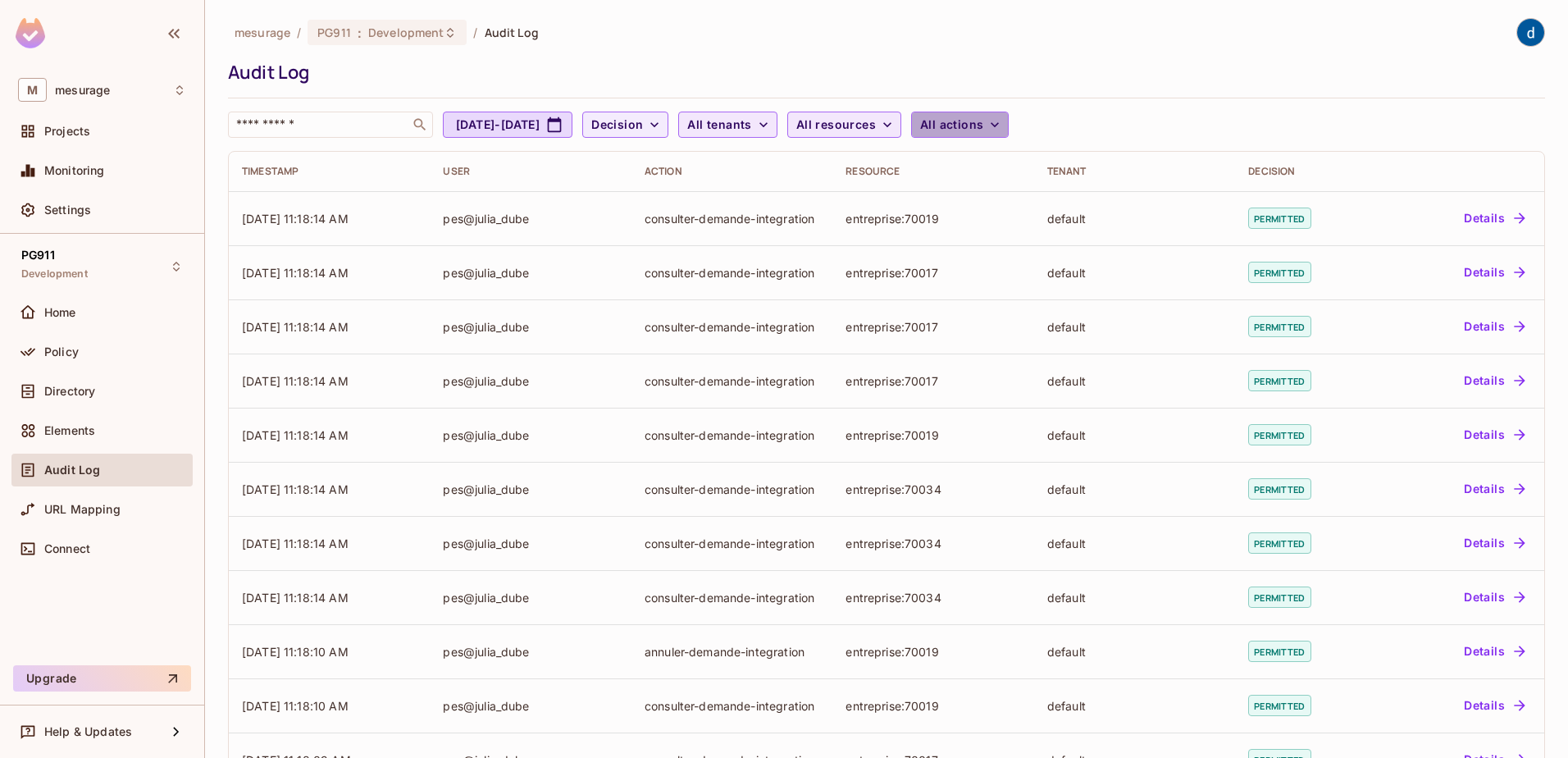
click at [1003, 122] on icon "button" at bounding box center [995, 124] width 16 height 16
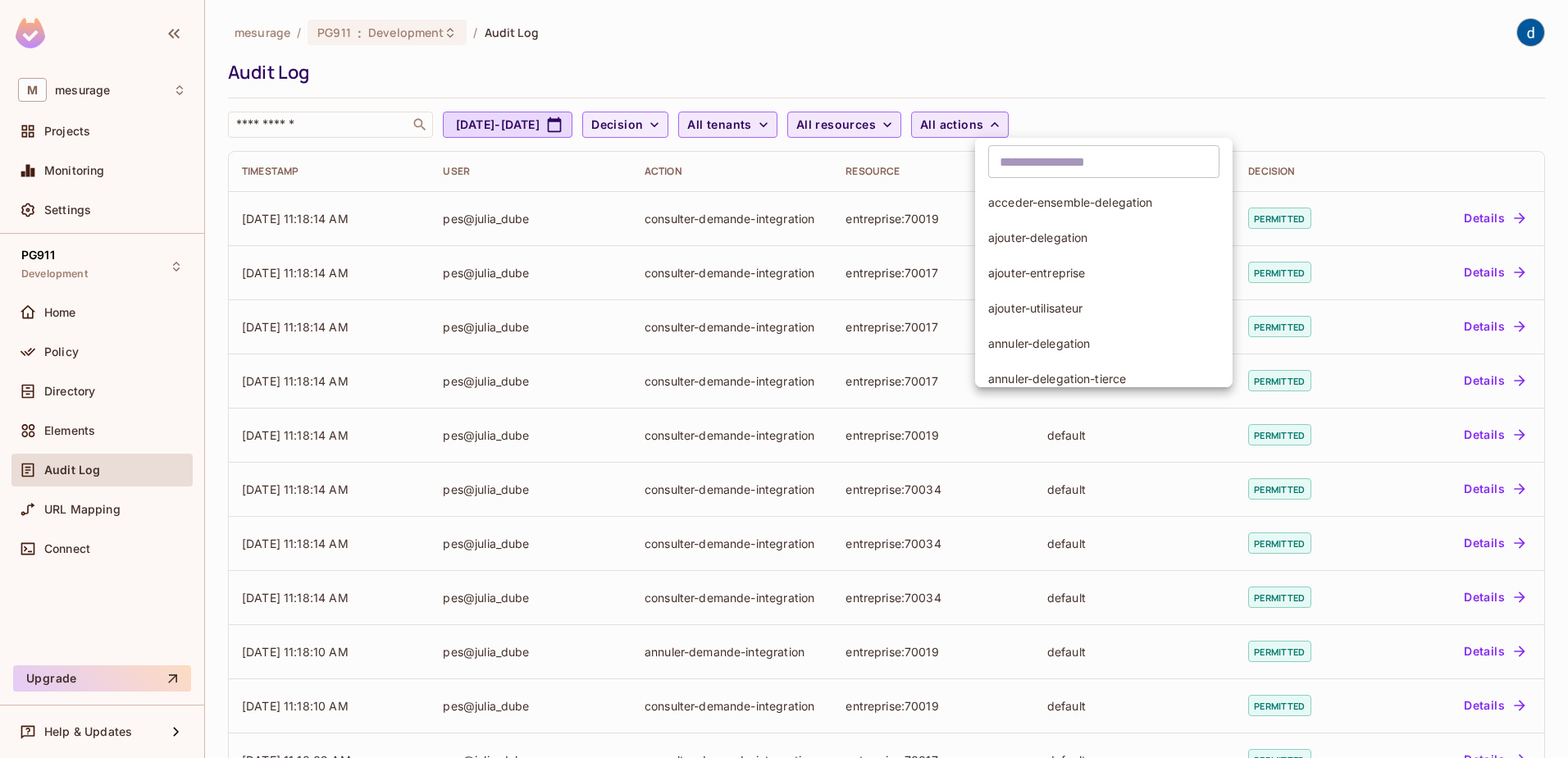
scroll to position [0, 0]
click at [1190, 86] on div at bounding box center [784, 379] width 1568 height 758
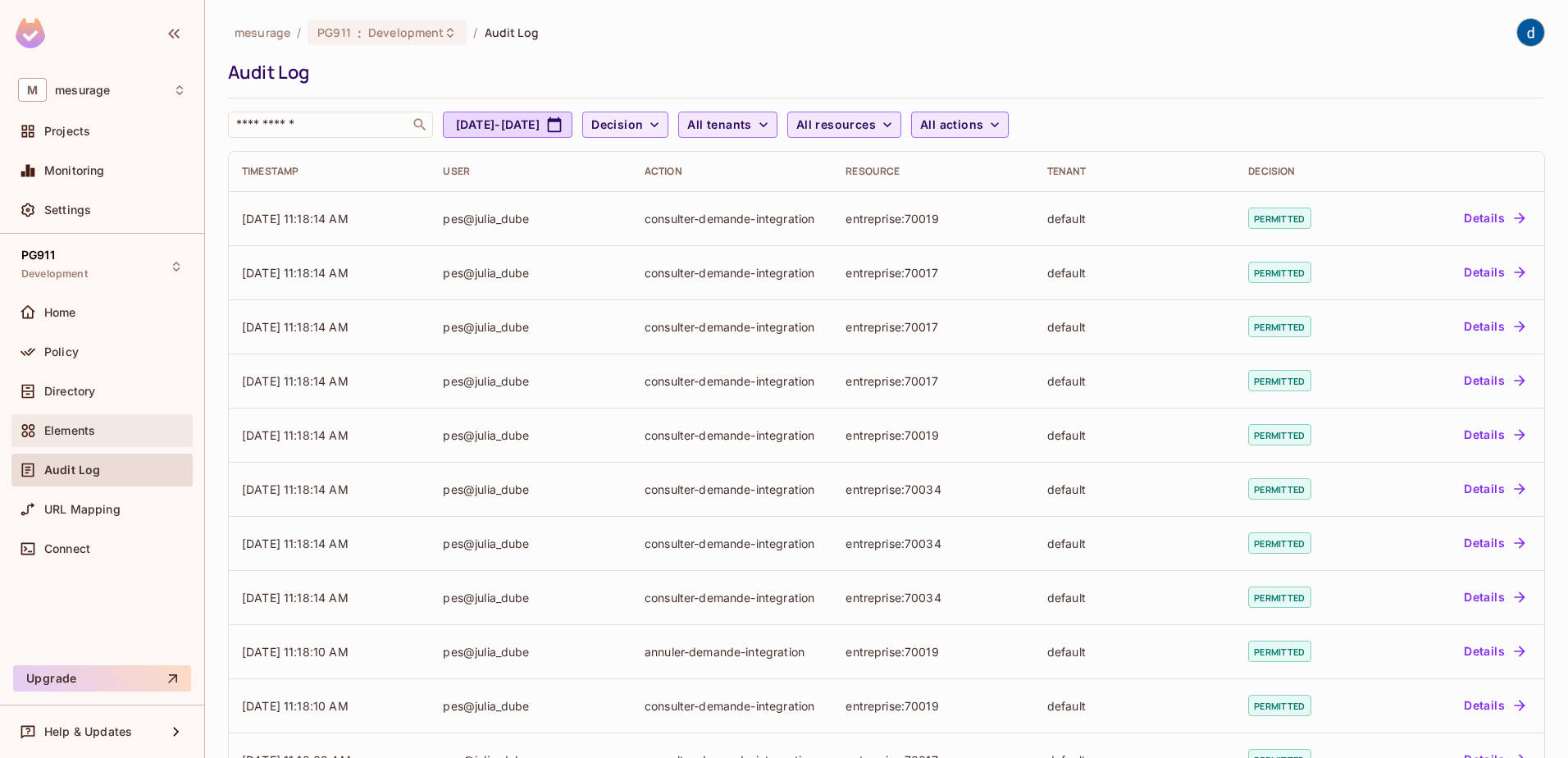
click at [59, 424] on span "Elements" at bounding box center [70, 430] width 50 height 13
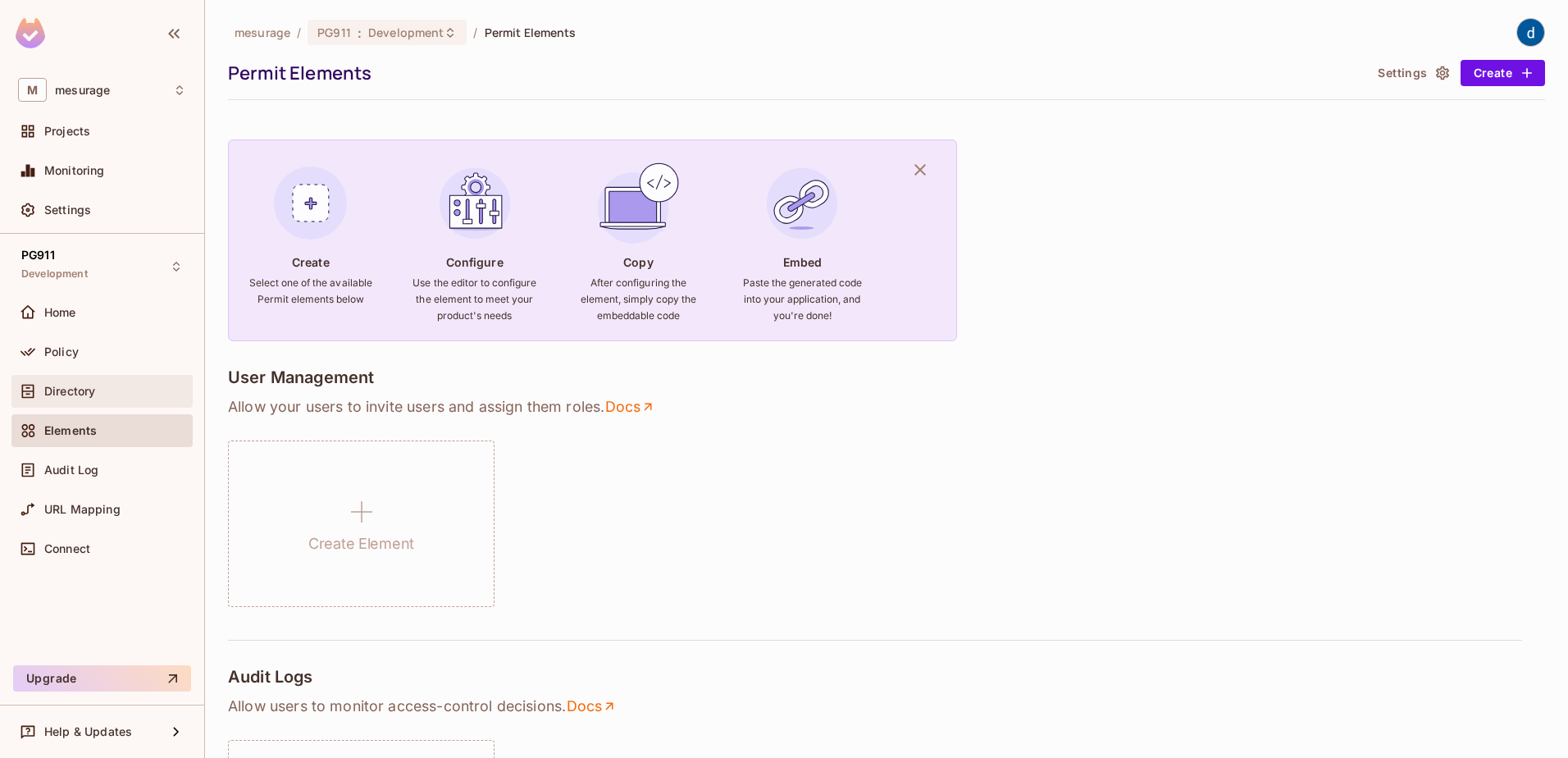
click at [61, 387] on span "Directory" at bounding box center [70, 391] width 50 height 13
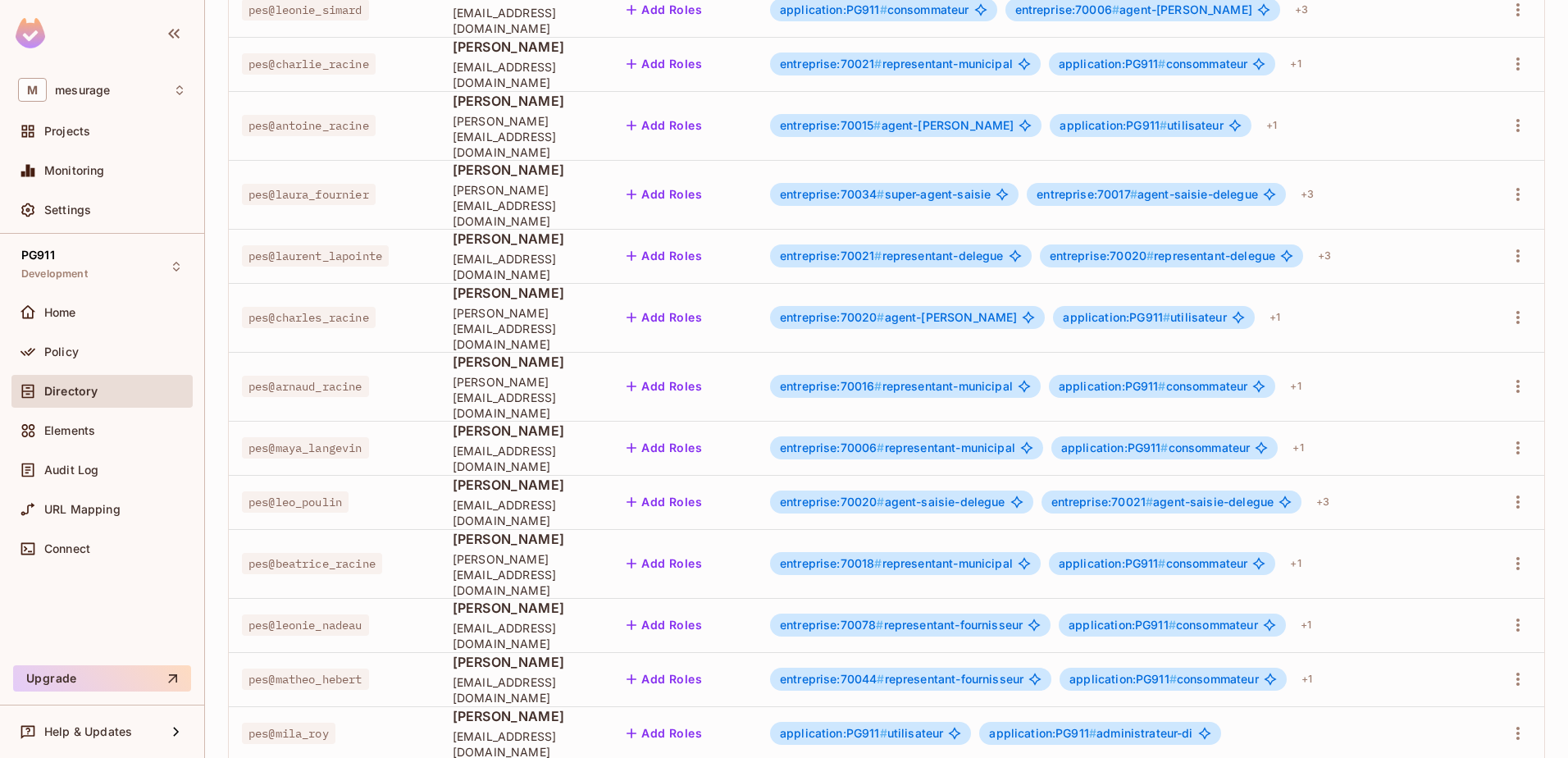
scroll to position [388, 0]
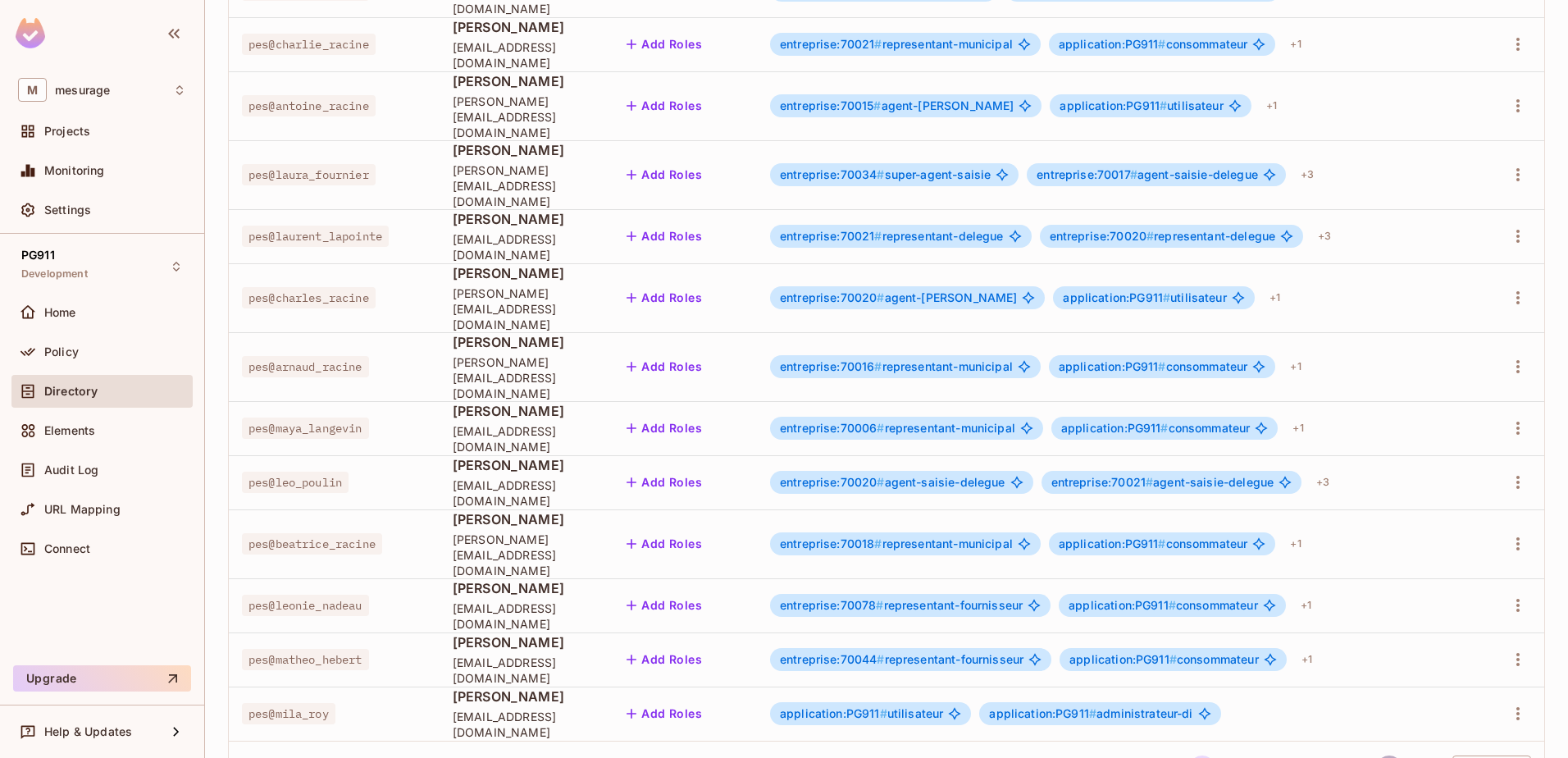
click at [1377, 755] on button "24" at bounding box center [1390, 768] width 27 height 27
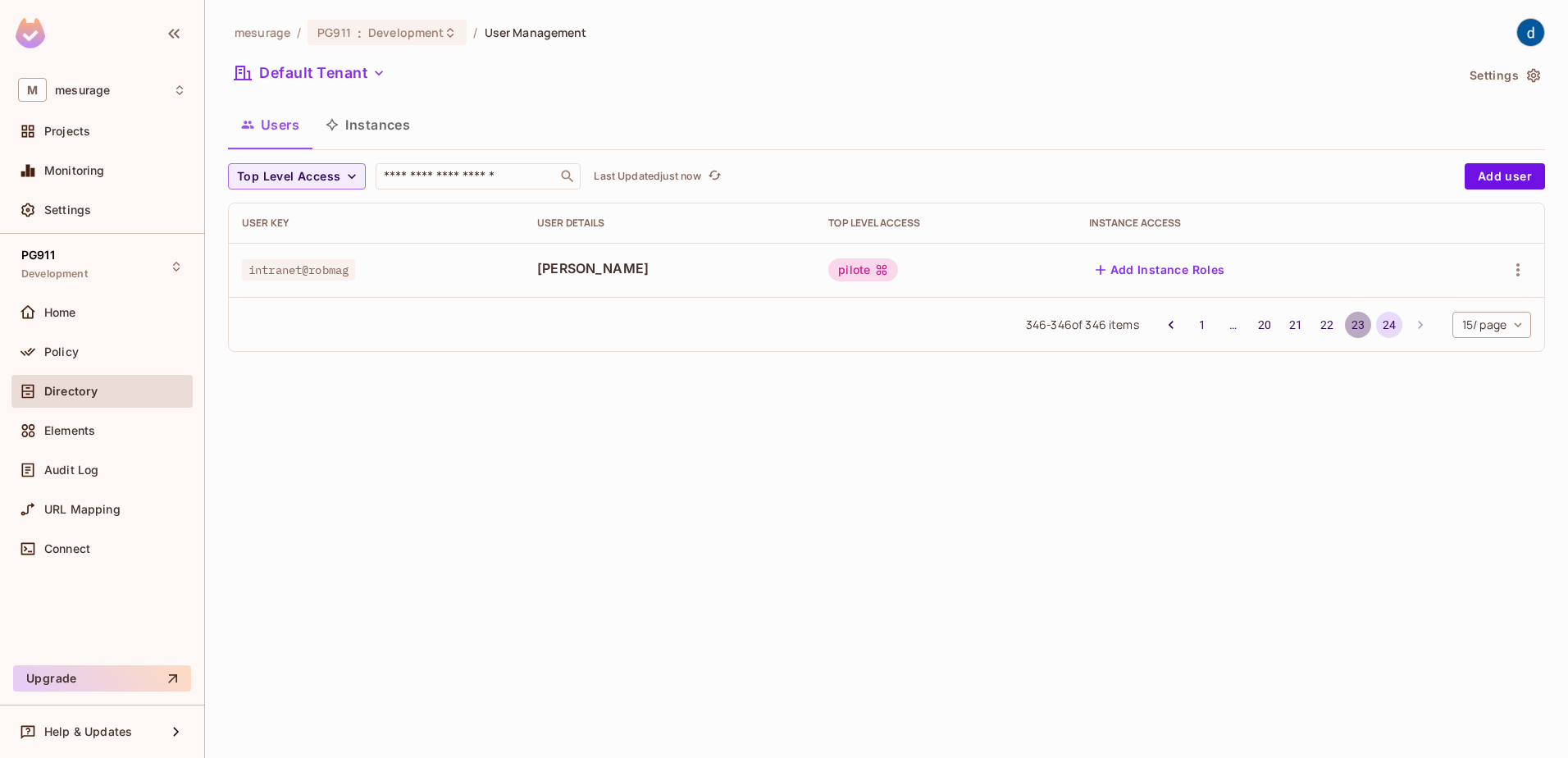
click at [1347, 319] on button "23" at bounding box center [1358, 325] width 27 height 27
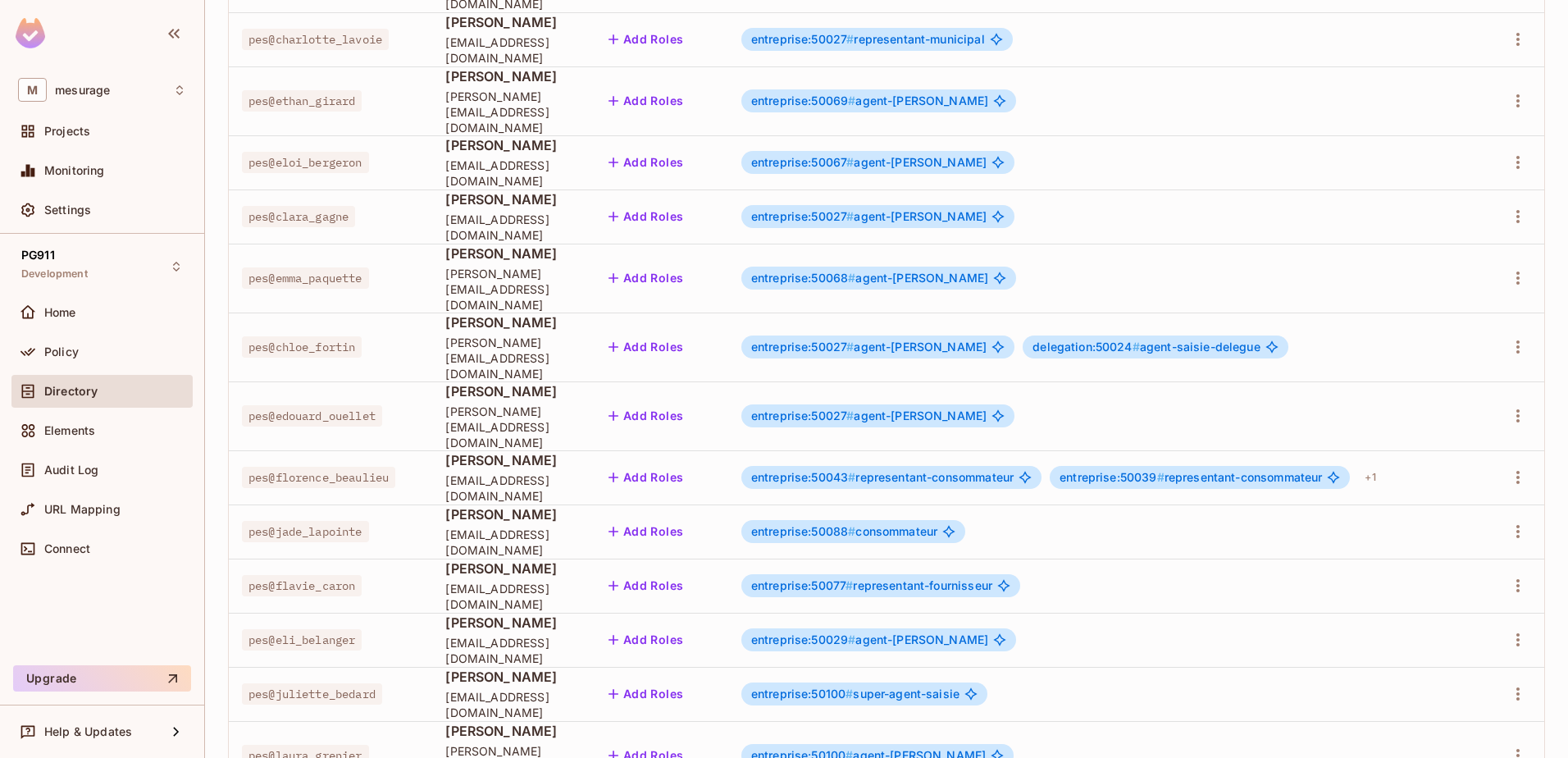
scroll to position [388, 0]
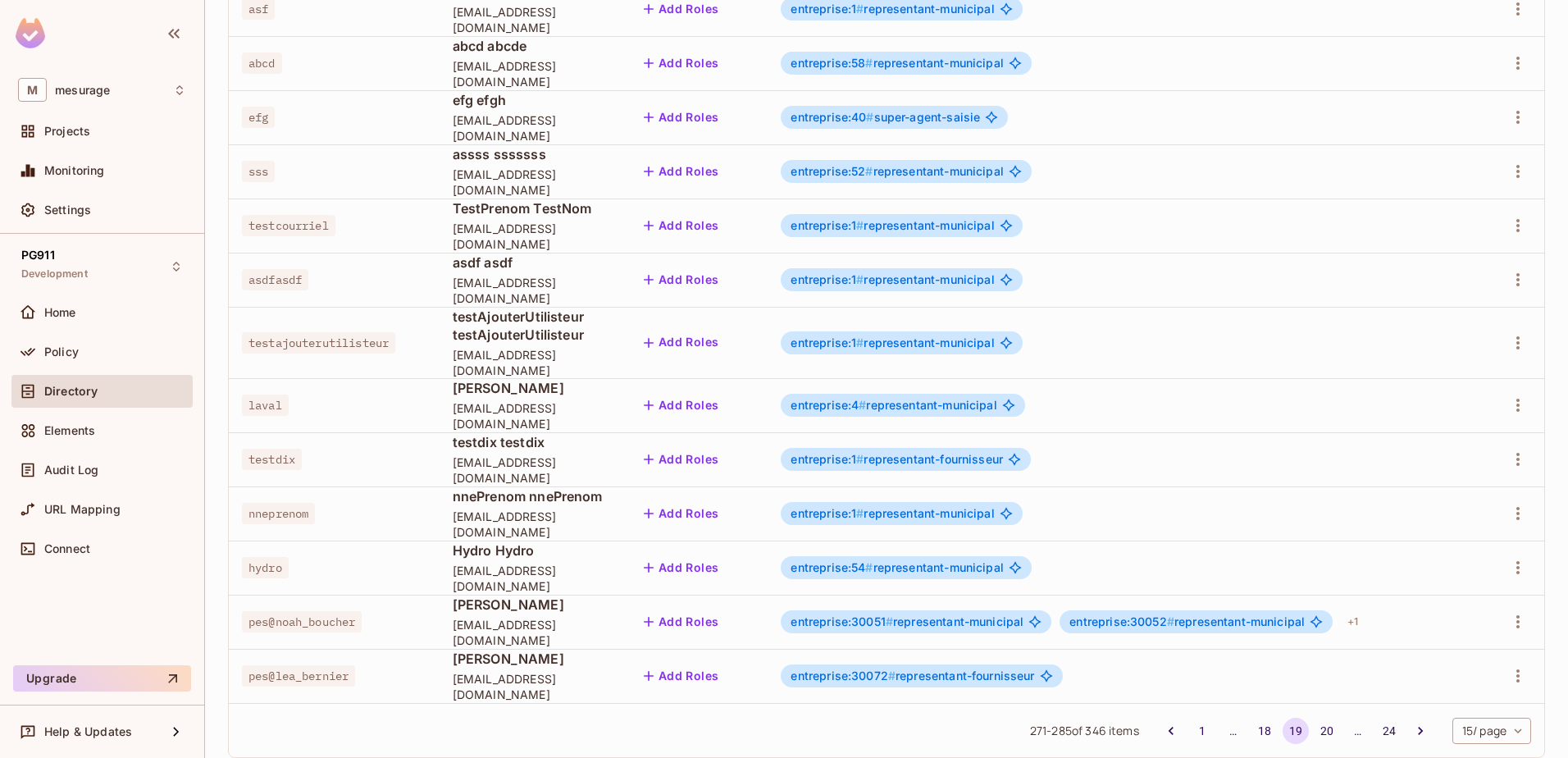
scroll to position [389, 0]
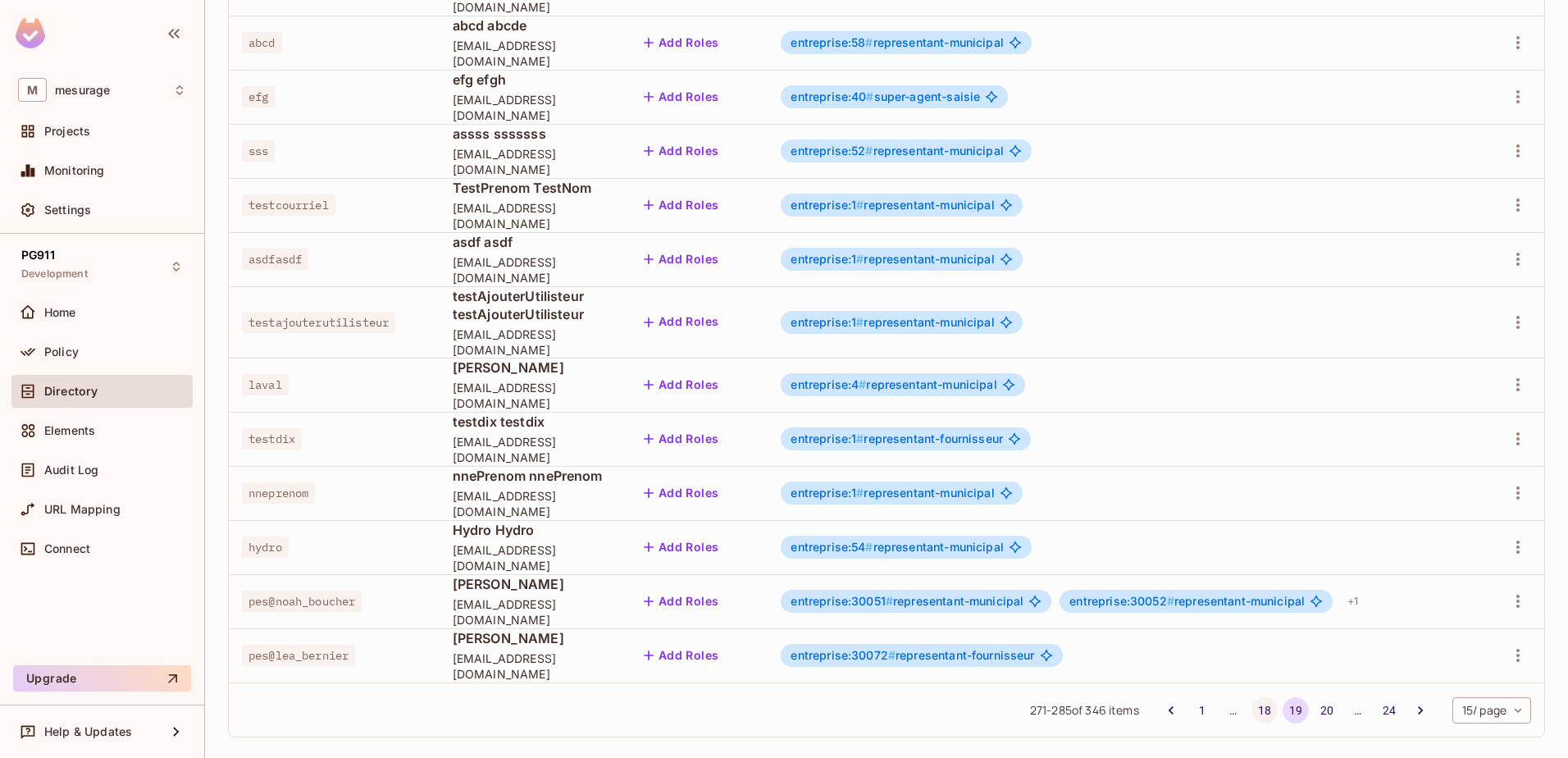
click at [1252, 697] on button "18" at bounding box center [1265, 710] width 27 height 27
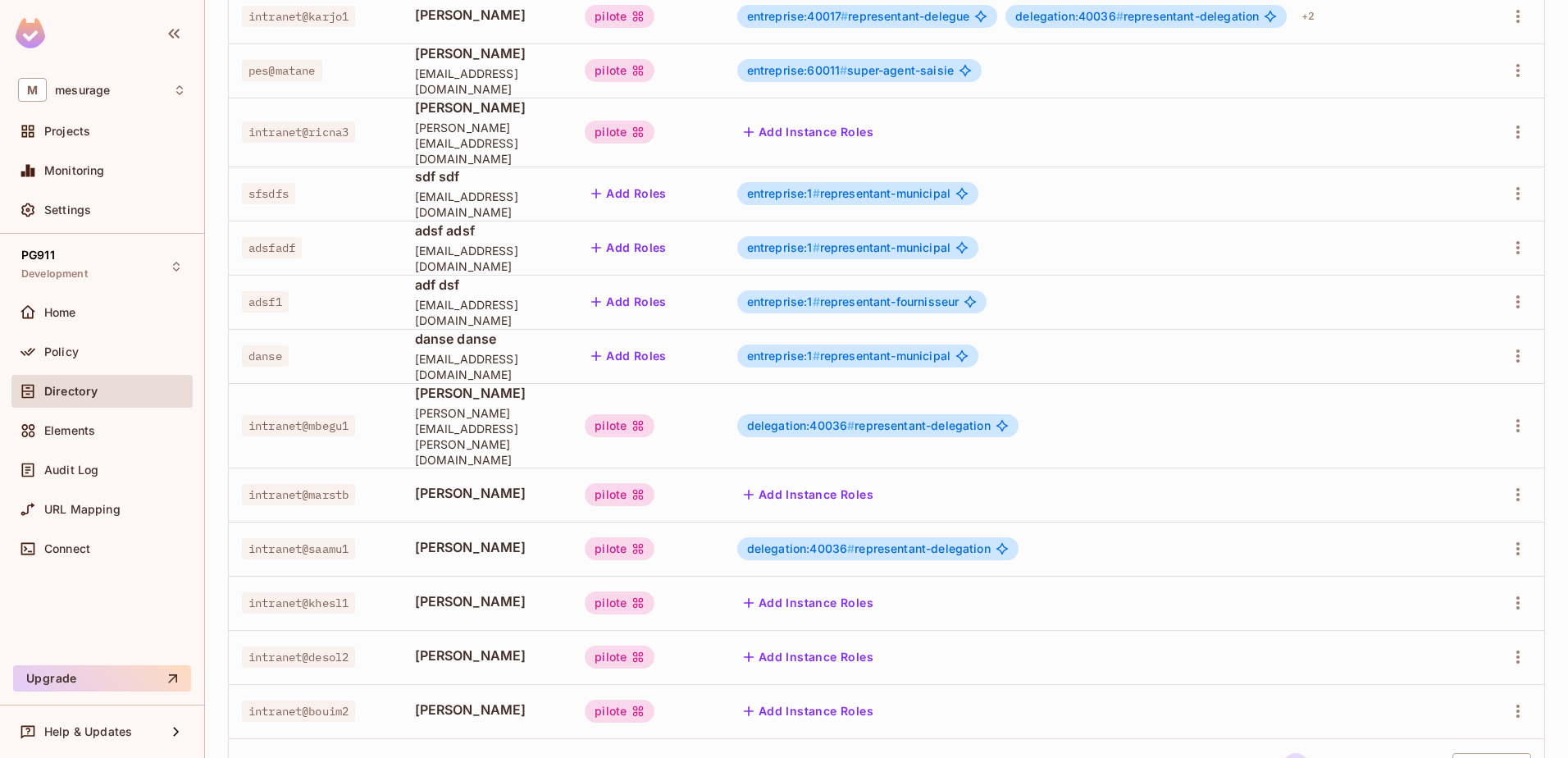
scroll to position [388, 0]
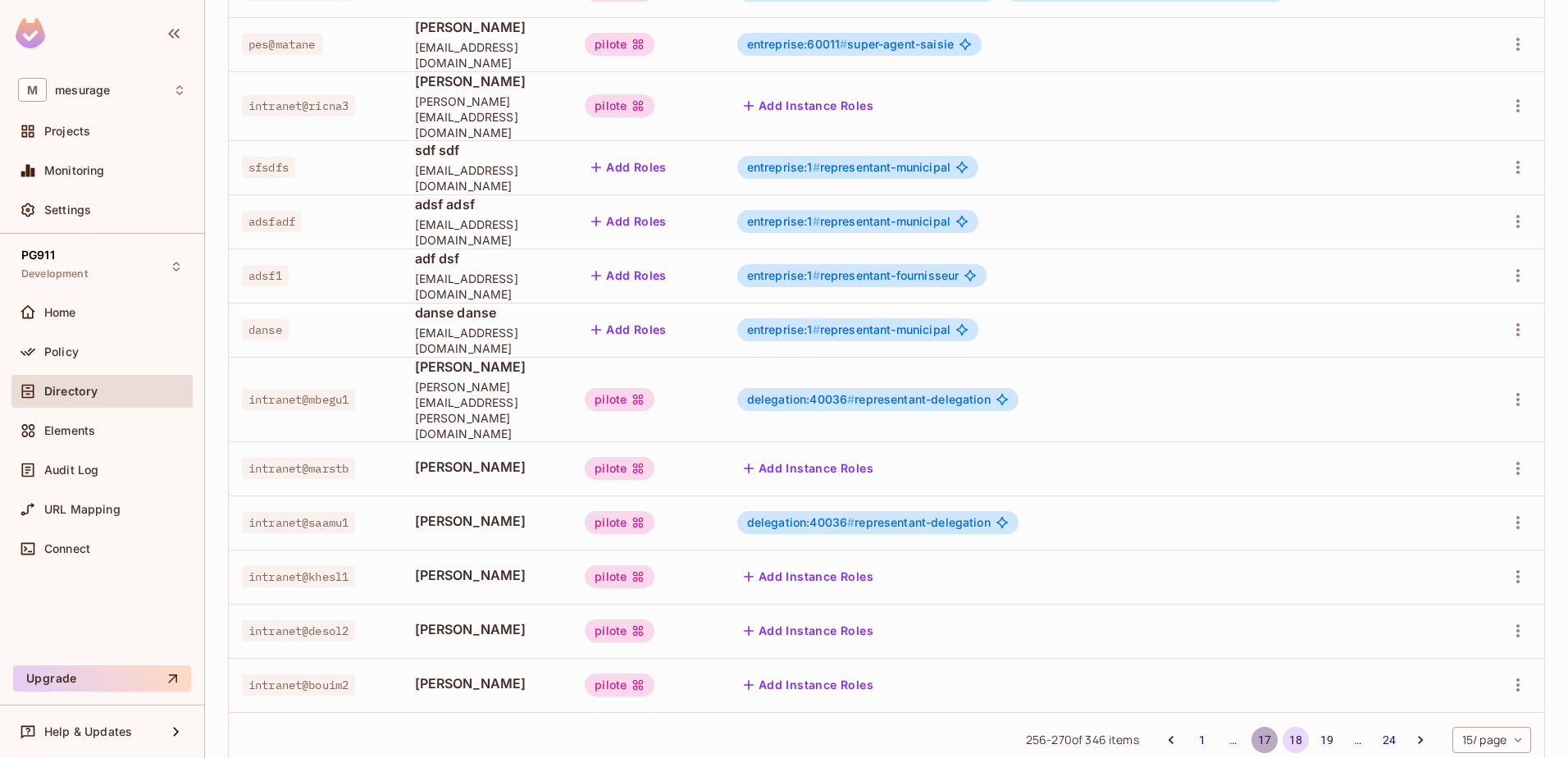
click at [1252, 727] on button "17" at bounding box center [1265, 740] width 27 height 27
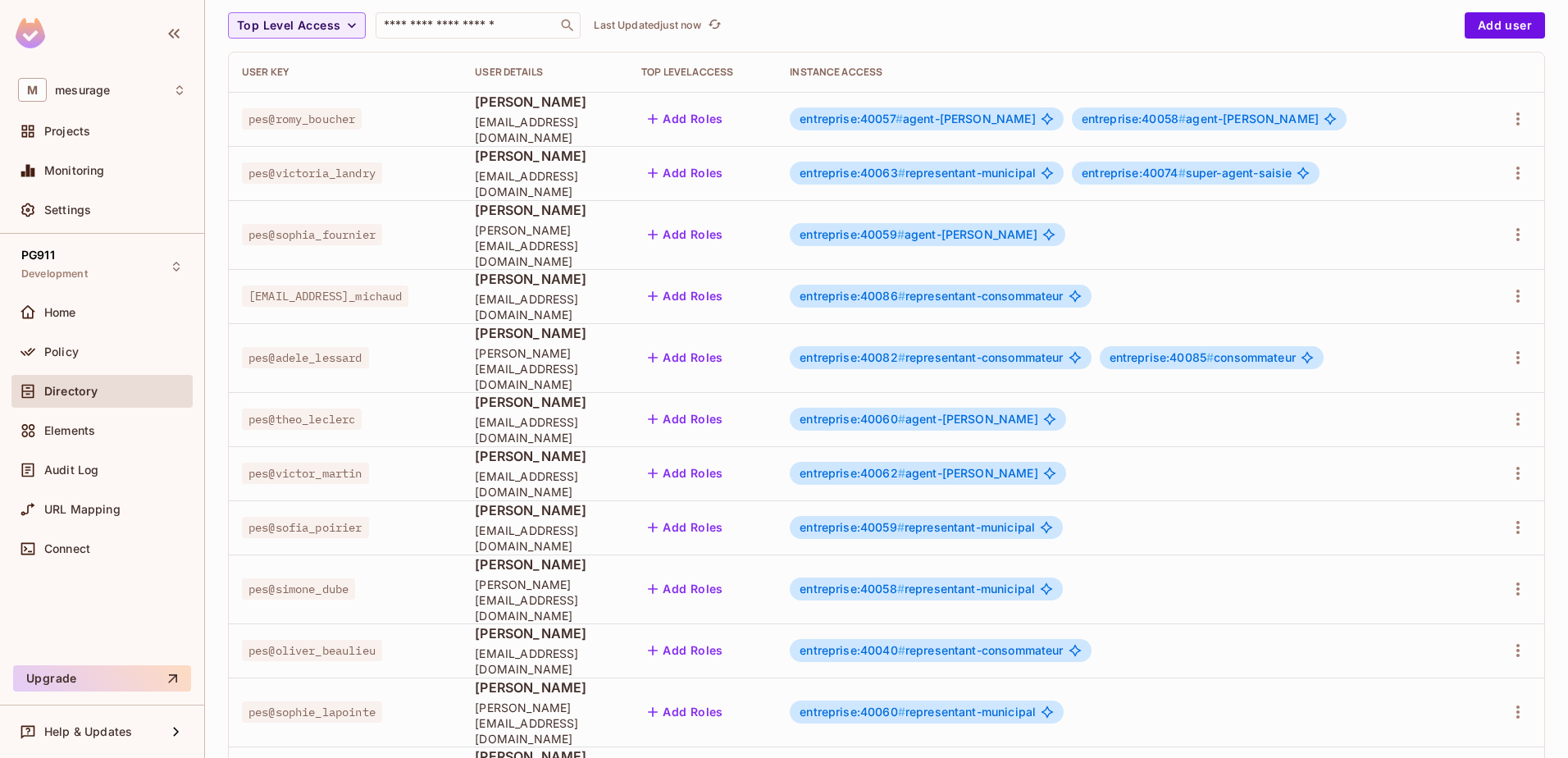
scroll to position [82, 0]
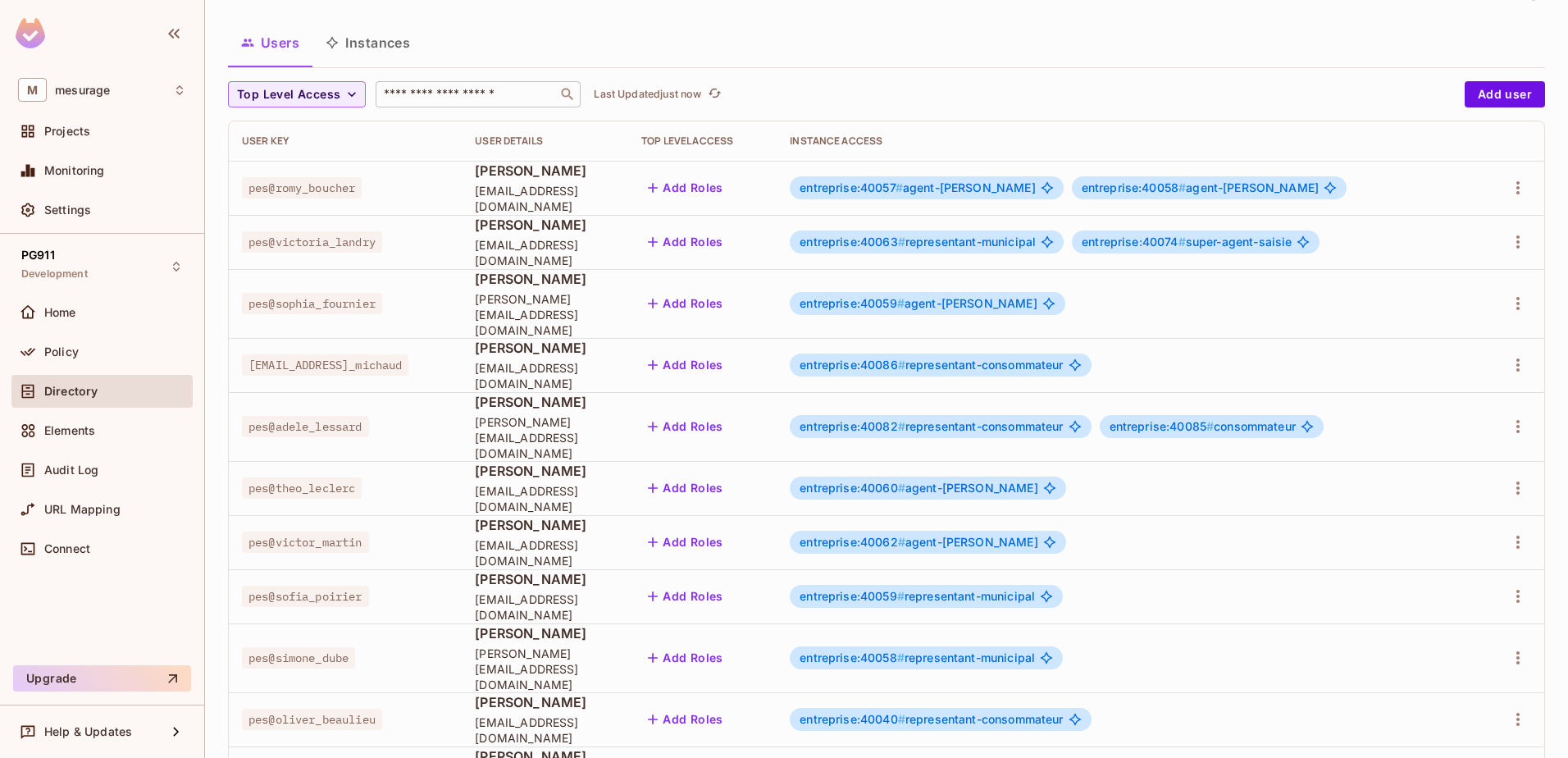
click at [534, 87] on input "text" at bounding box center [467, 93] width 172 height 16
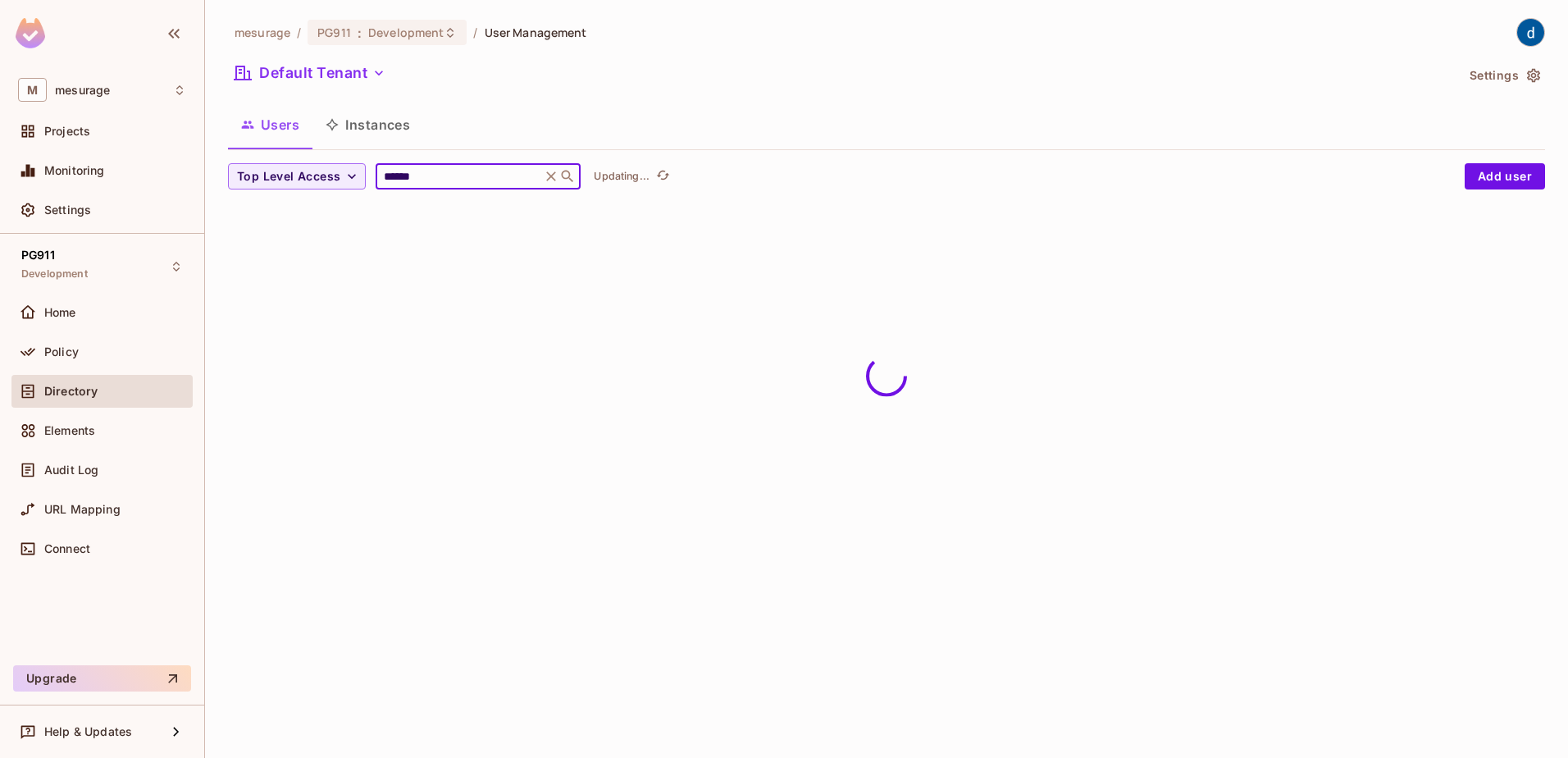
scroll to position [0, 0]
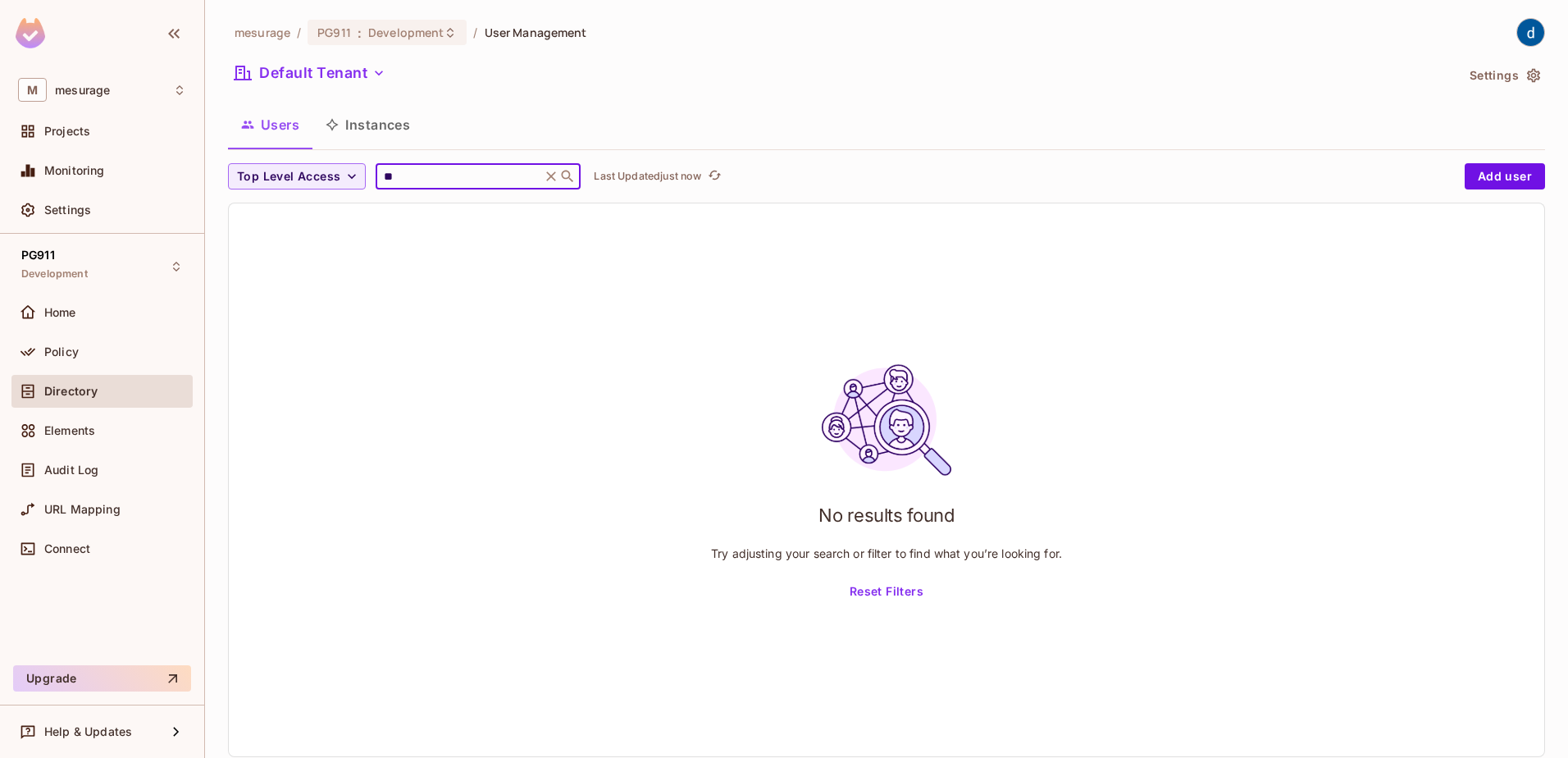
type input "*"
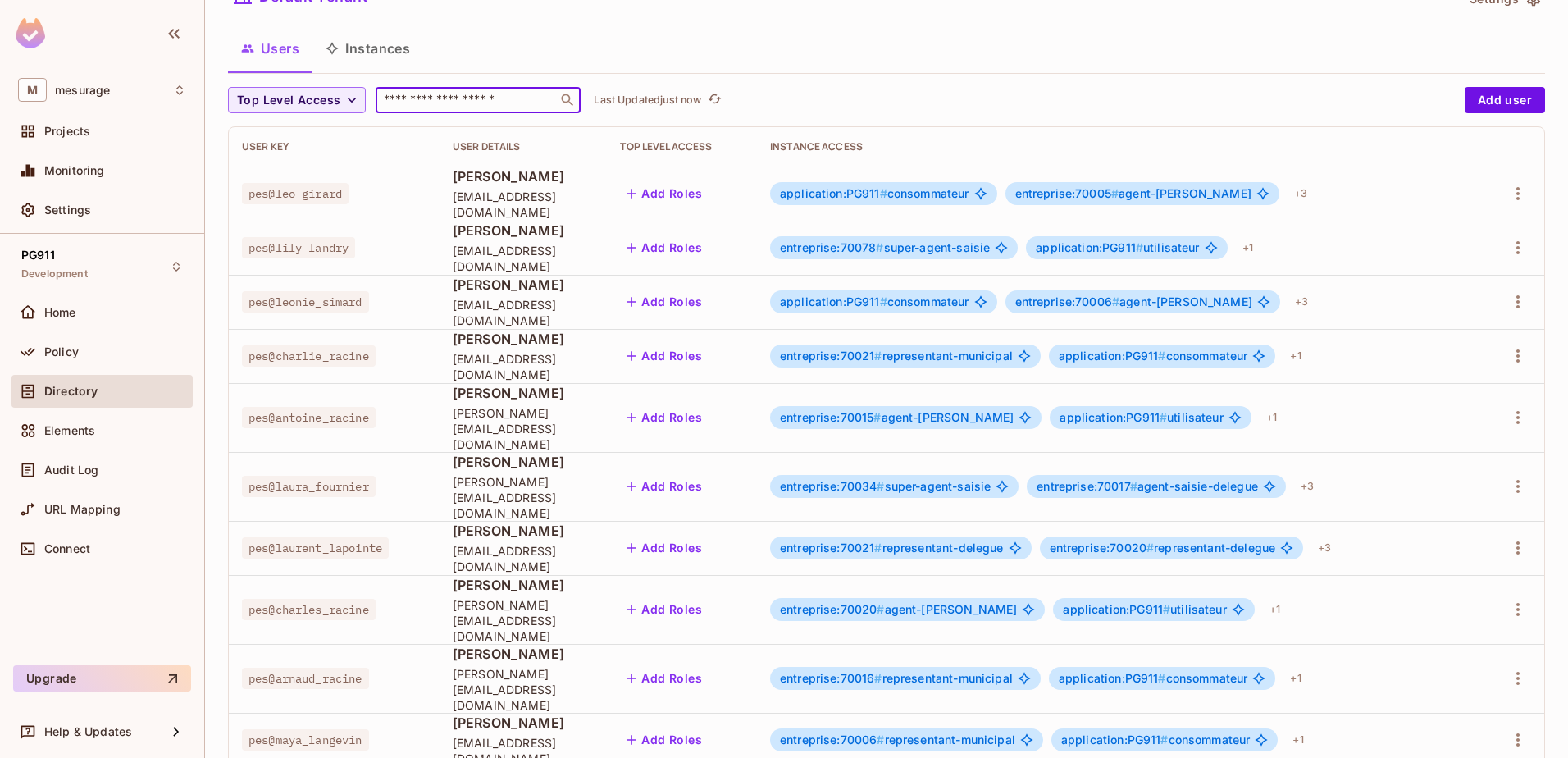
scroll to position [388, 0]
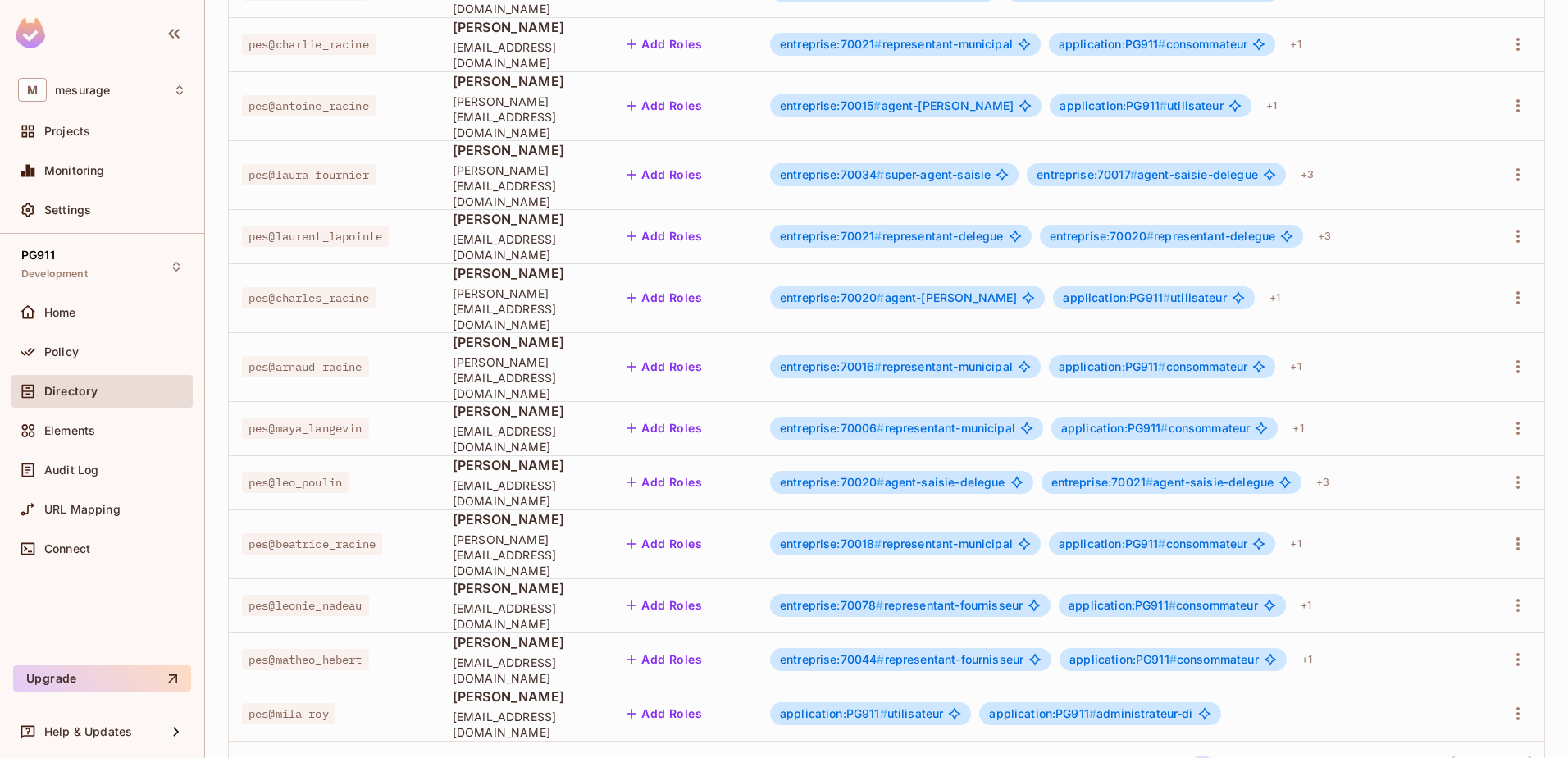
click at [1345, 757] on div "…" at bounding box center [1358, 768] width 27 height 16
click at [1315, 755] on button "5" at bounding box center [1328, 768] width 27 height 27
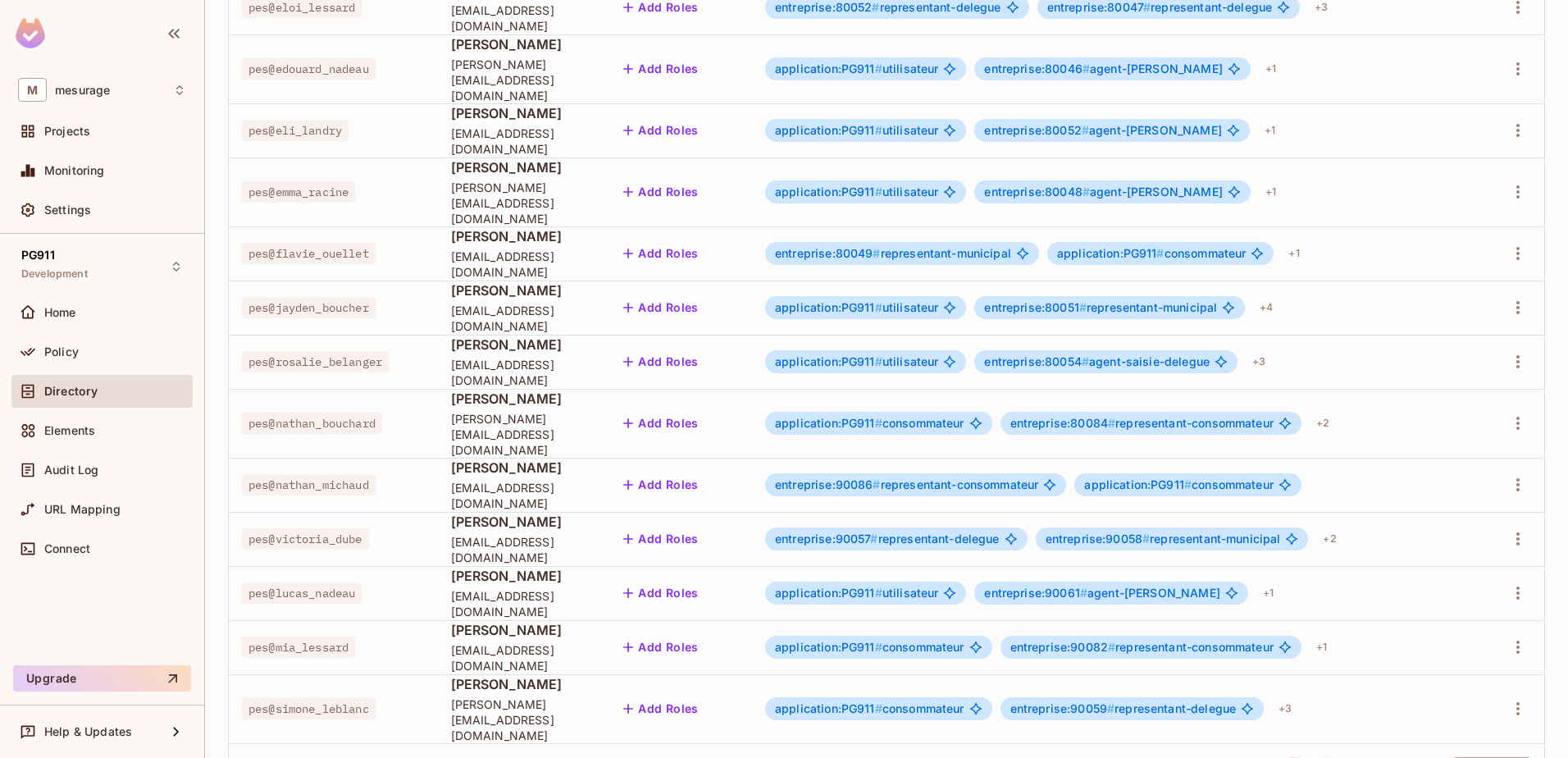
click at [1315, 757] on button "6" at bounding box center [1328, 770] width 27 height 27
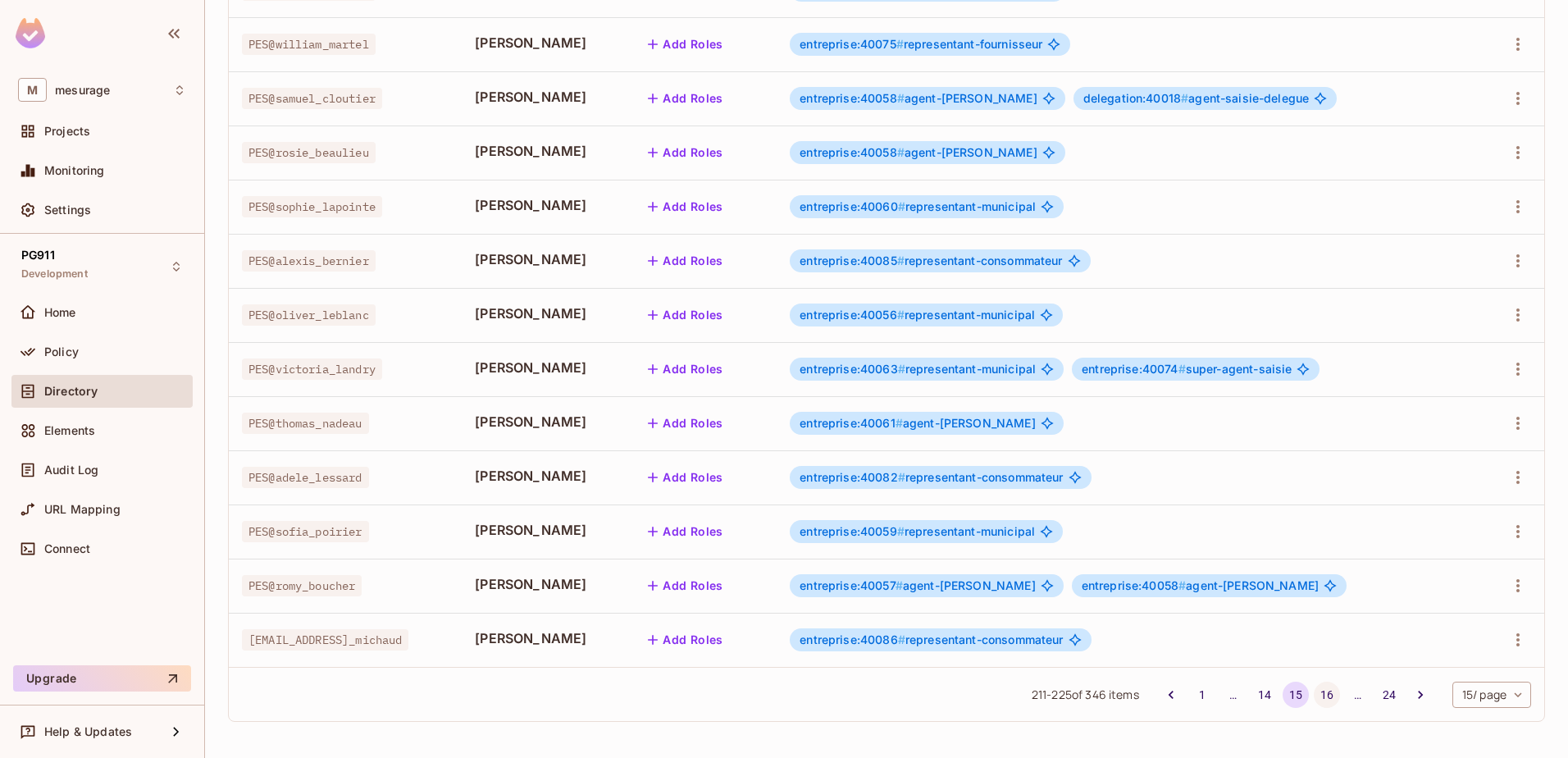
click at [1315, 696] on button "16" at bounding box center [1328, 695] width 27 height 27
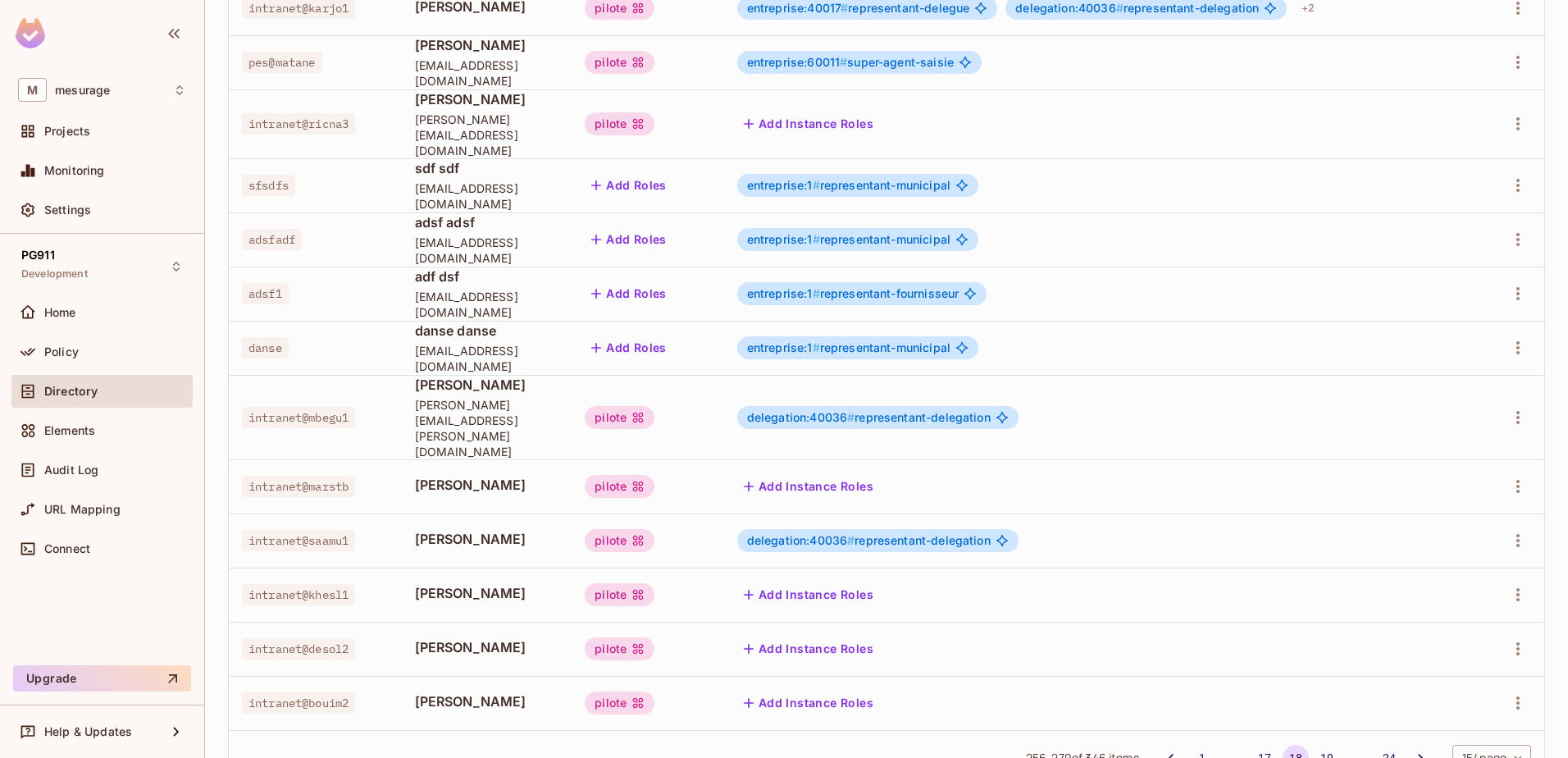
scroll to position [0, 0]
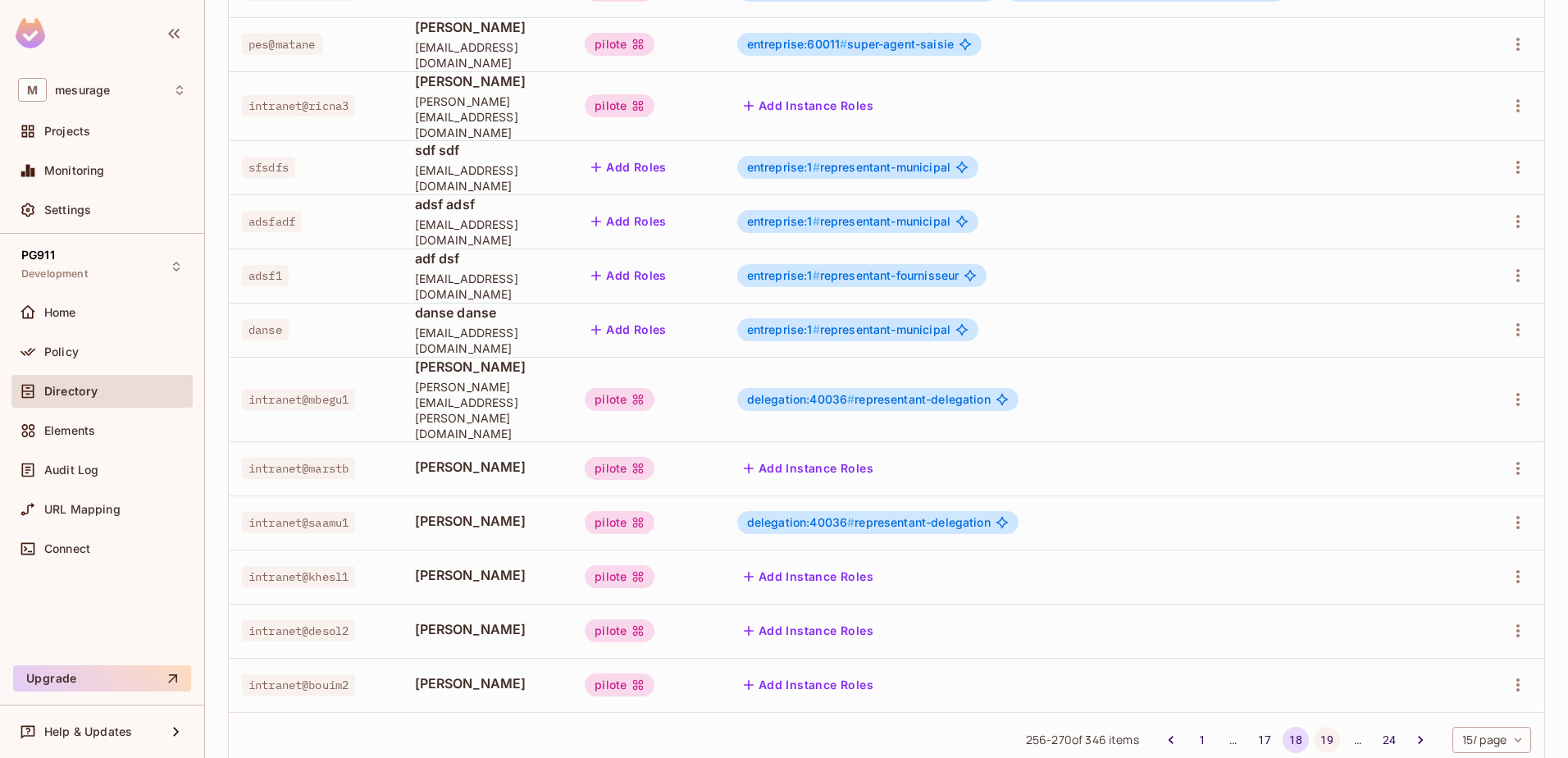
click at [1315, 727] on button "19" at bounding box center [1328, 740] width 27 height 27
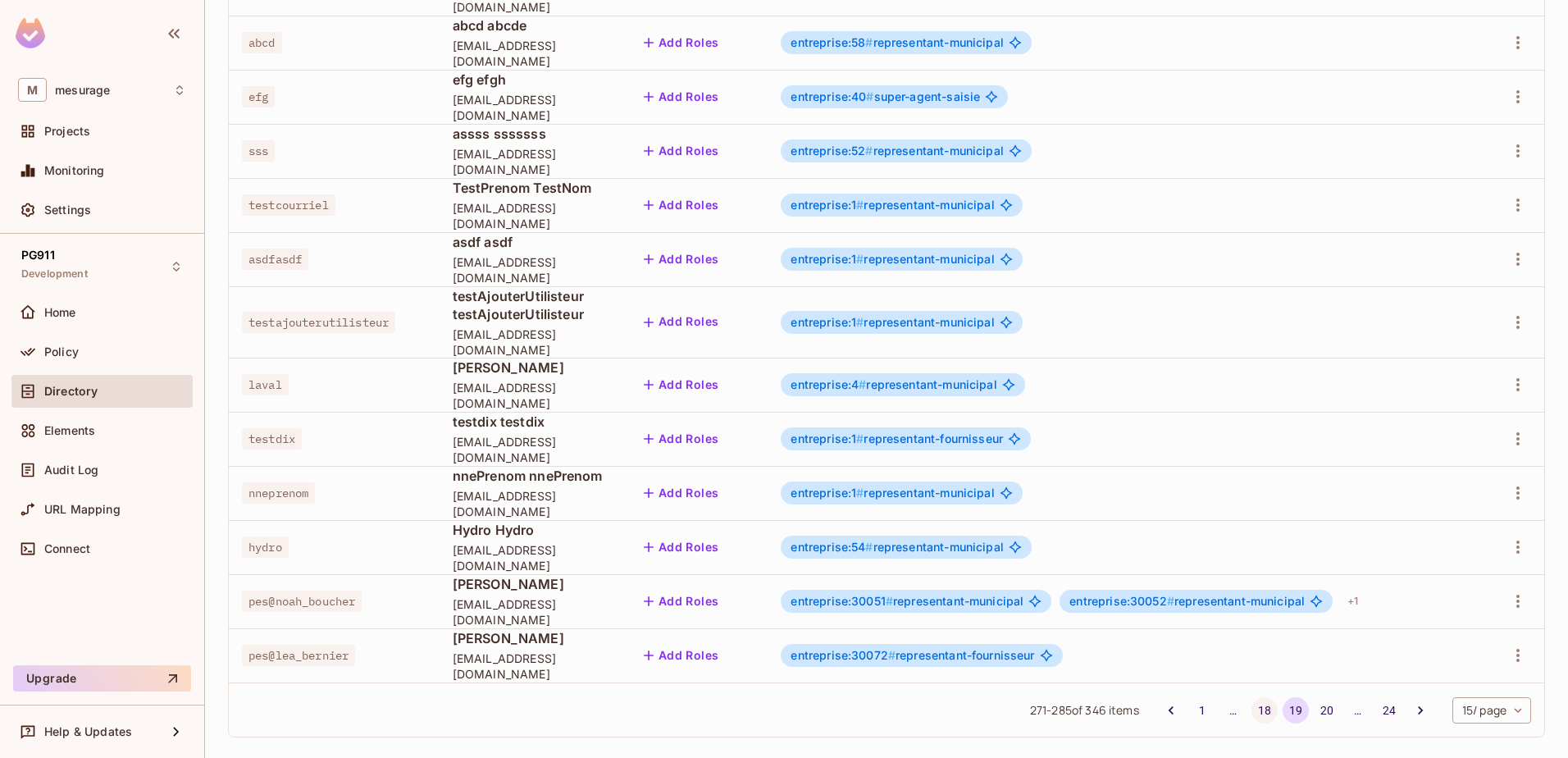
click at [1252, 697] on button "18" at bounding box center [1265, 710] width 27 height 27
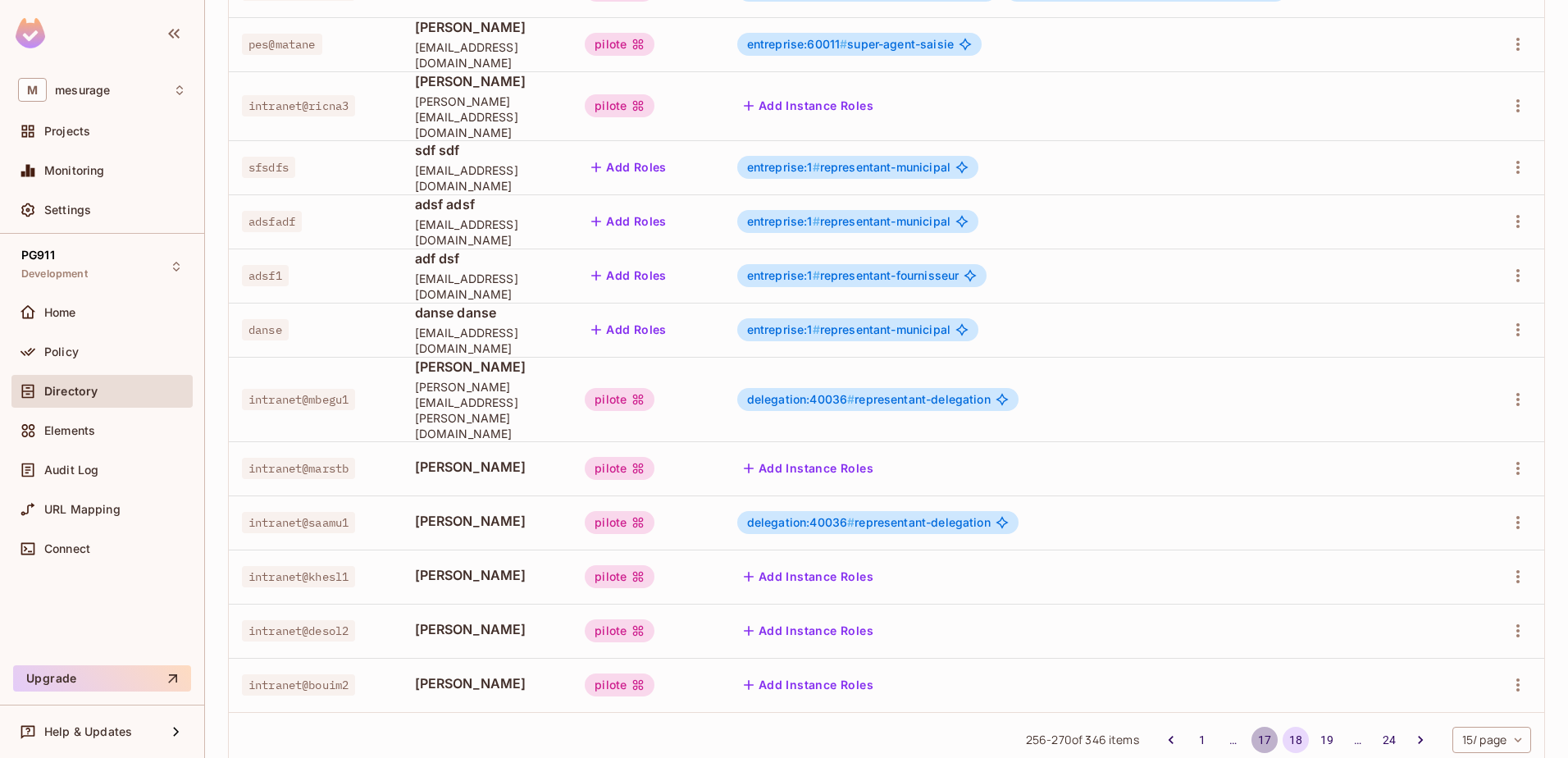
click at [1252, 727] on button "17" at bounding box center [1265, 740] width 27 height 27
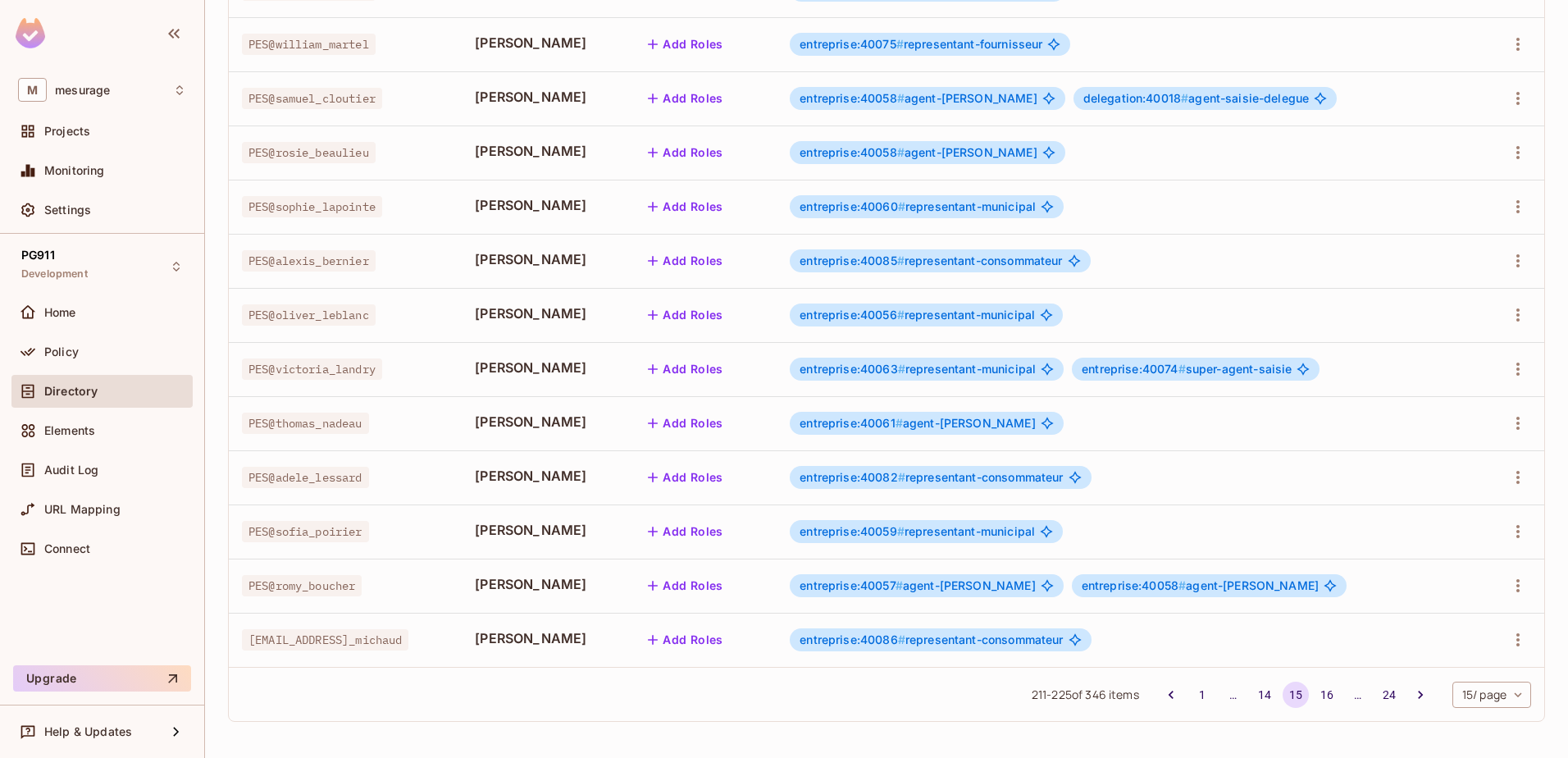
click at [1252, 693] on button "14" at bounding box center [1265, 695] width 27 height 27
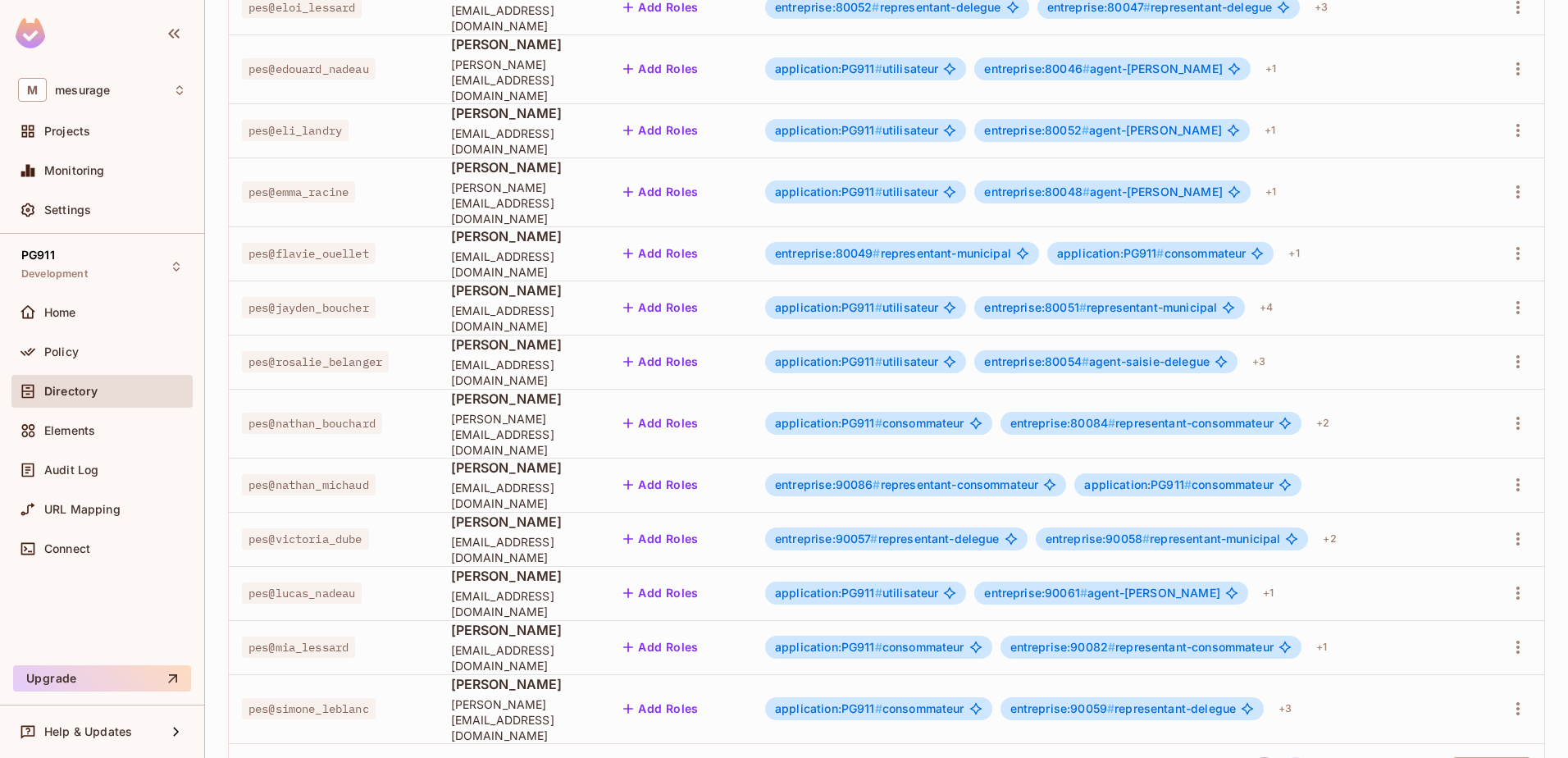
click at [1252, 757] on button "4" at bounding box center [1265, 770] width 27 height 27
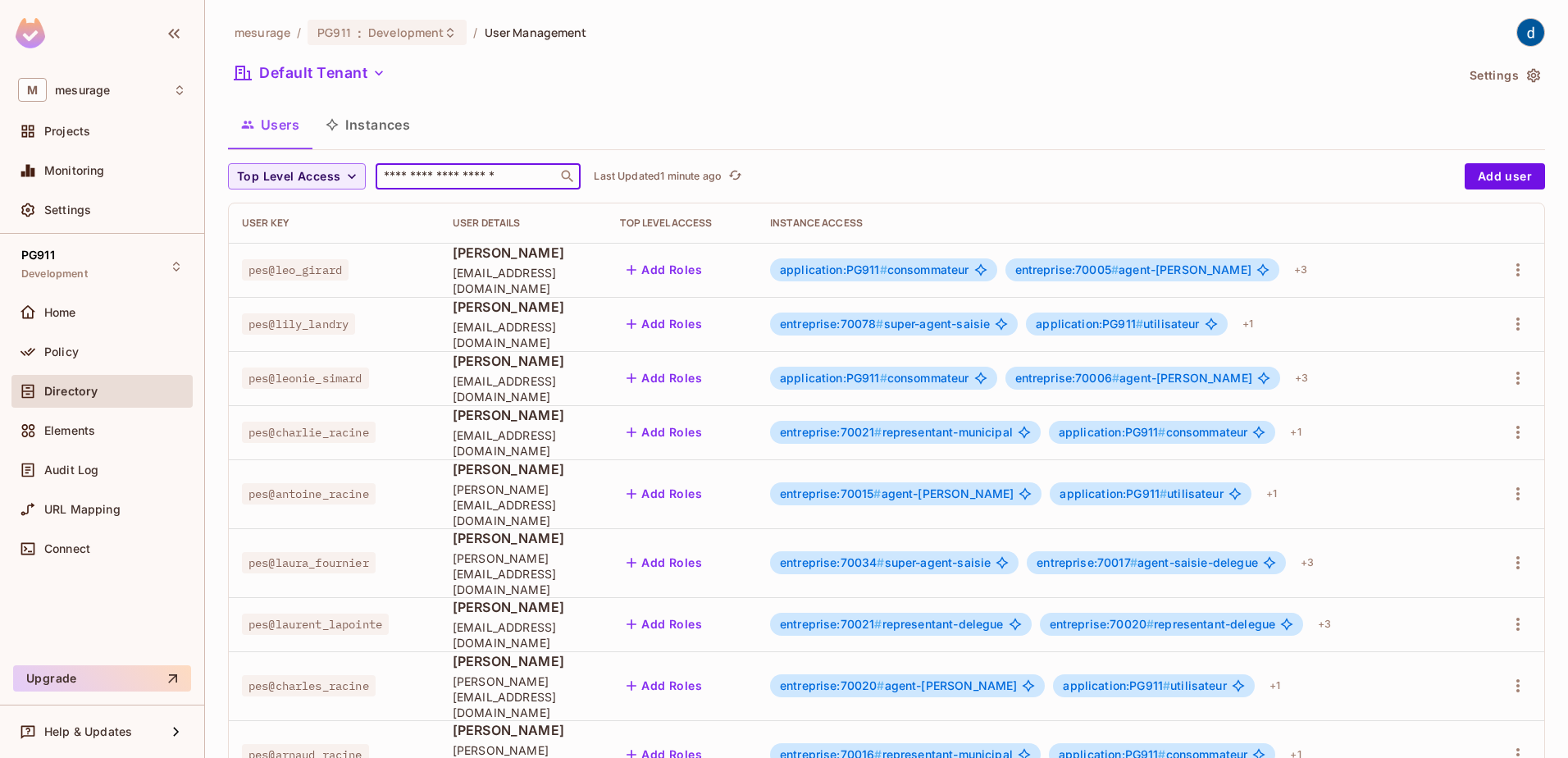
click at [469, 177] on input "text" at bounding box center [467, 176] width 172 height 16
click at [446, 171] on input "text" at bounding box center [467, 176] width 172 height 16
paste input "**********"
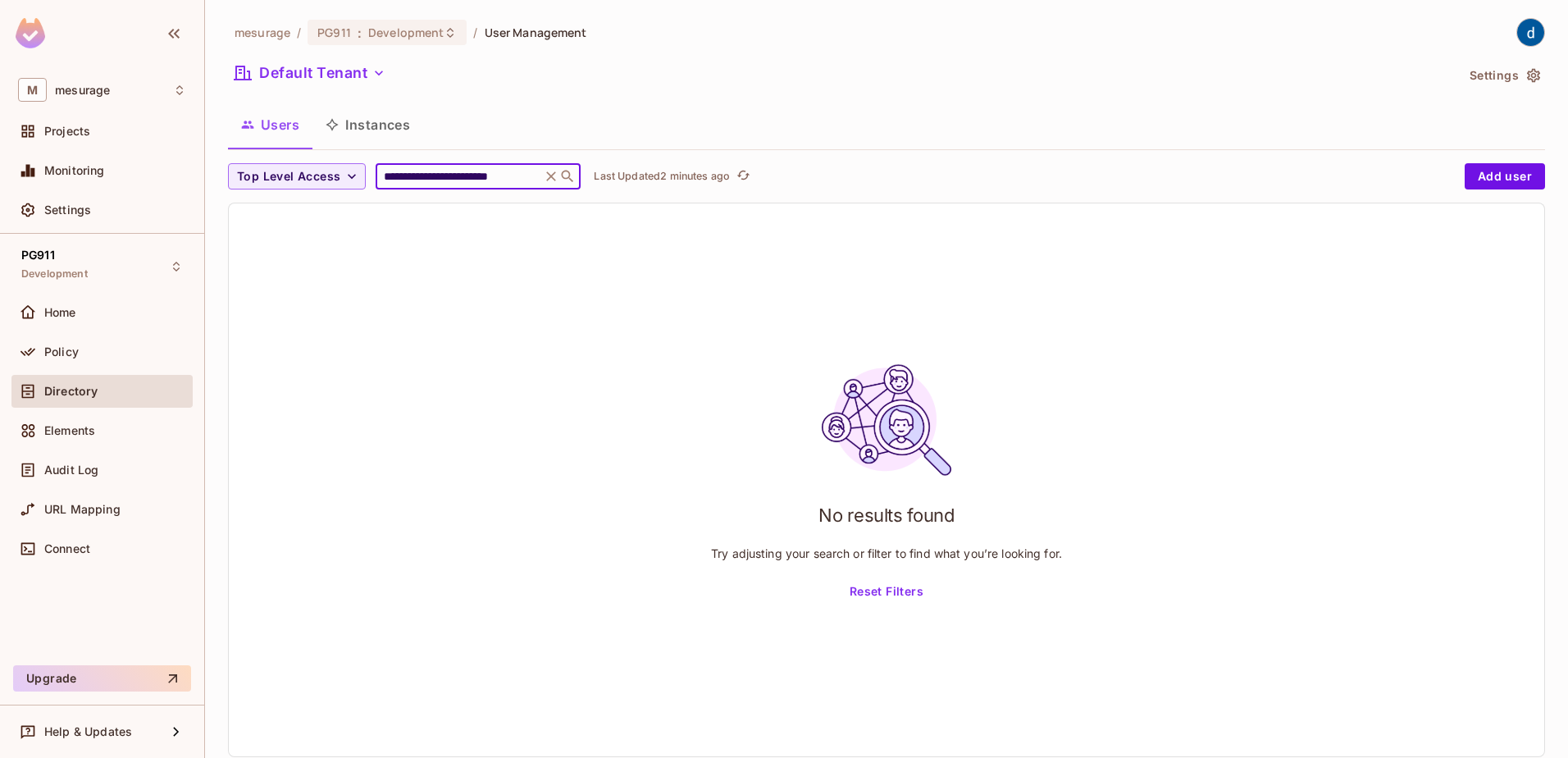
type input "**********"
drag, startPoint x: 545, startPoint y: 174, endPoint x: 362, endPoint y: 186, distance: 183.4
click at [362, 186] on div "**********" at bounding box center [842, 176] width 1229 height 27
drag, startPoint x: 361, startPoint y: 186, endPoint x: 544, endPoint y: 177, distance: 183.2
click at [544, 177] on div "**********" at bounding box center [477, 176] width 205 height 27
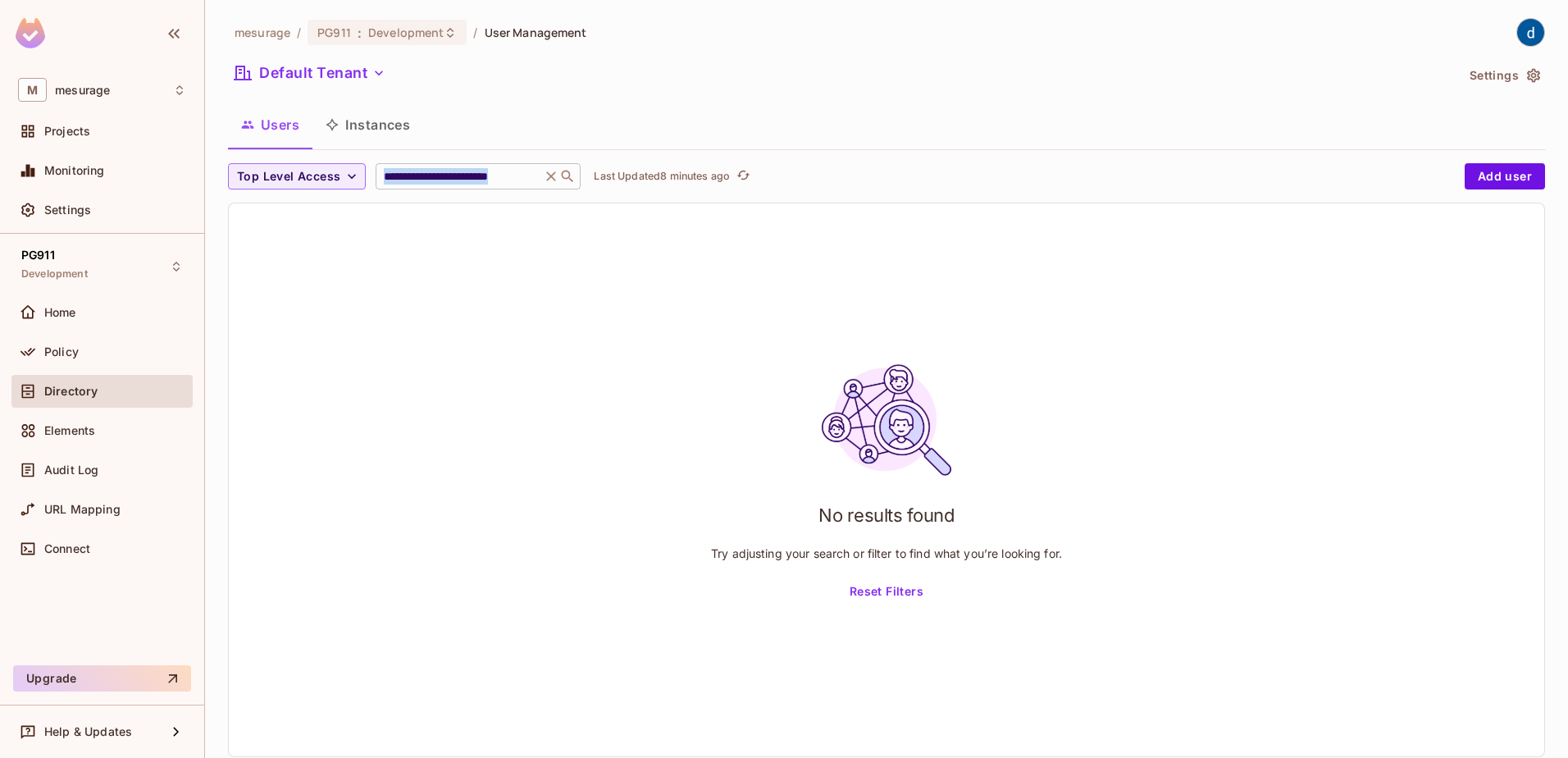
drag, startPoint x: 542, startPoint y: 178, endPoint x: 400, endPoint y: 169, distance: 142.3
click at [400, 169] on div "**********" at bounding box center [477, 176] width 205 height 27
drag, startPoint x: 539, startPoint y: 174, endPoint x: 380, endPoint y: 183, distance: 159.3
click at [381, 183] on input "**********" at bounding box center [459, 176] width 156 height 16
